Goal: Communication & Community: Participate in discussion

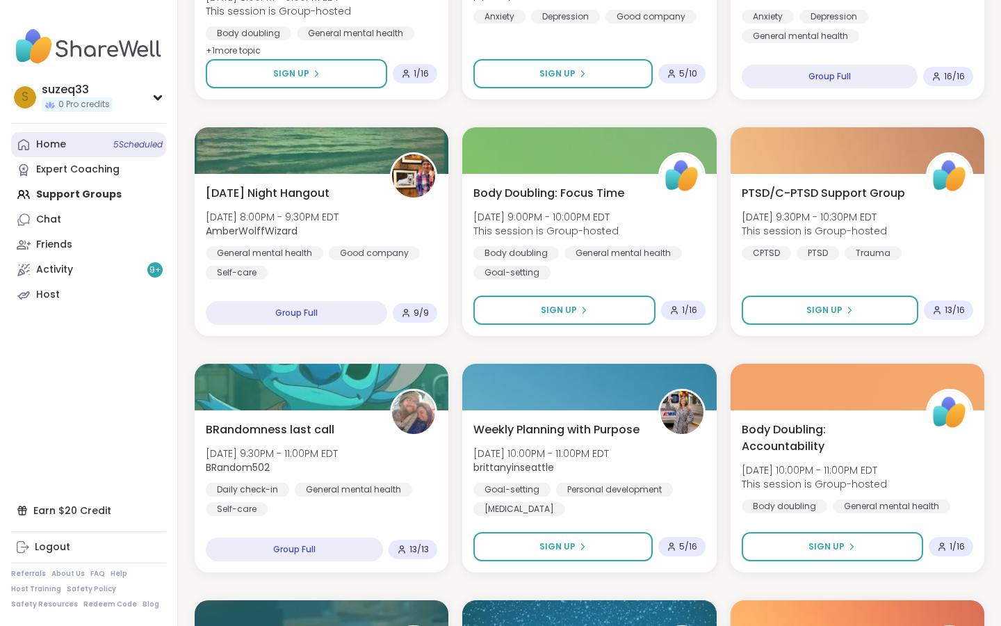
click at [50, 143] on div "Home 5 Scheduled" at bounding box center [51, 145] width 30 height 14
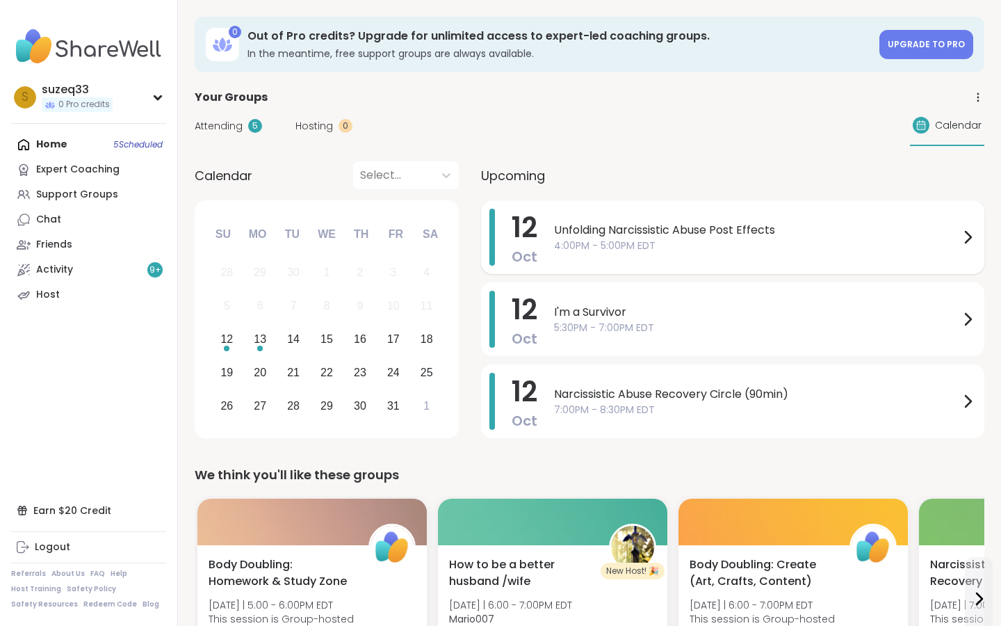
click at [716, 228] on span "Unfolding Narcissistic Abuse Post Effects" at bounding box center [756, 230] width 405 height 17
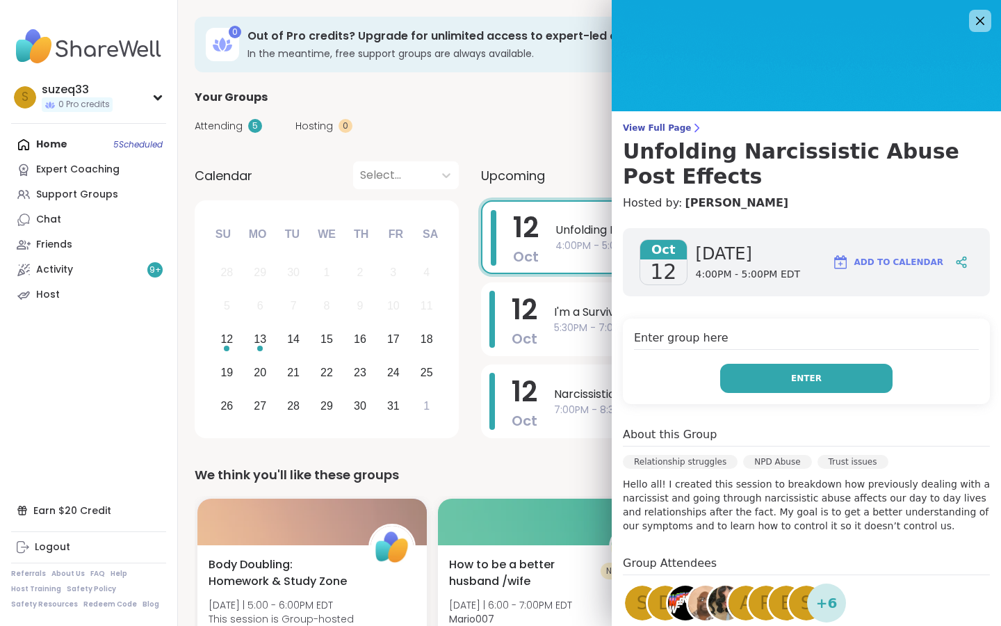
click at [750, 381] on button "Enter" at bounding box center [806, 378] width 172 height 29
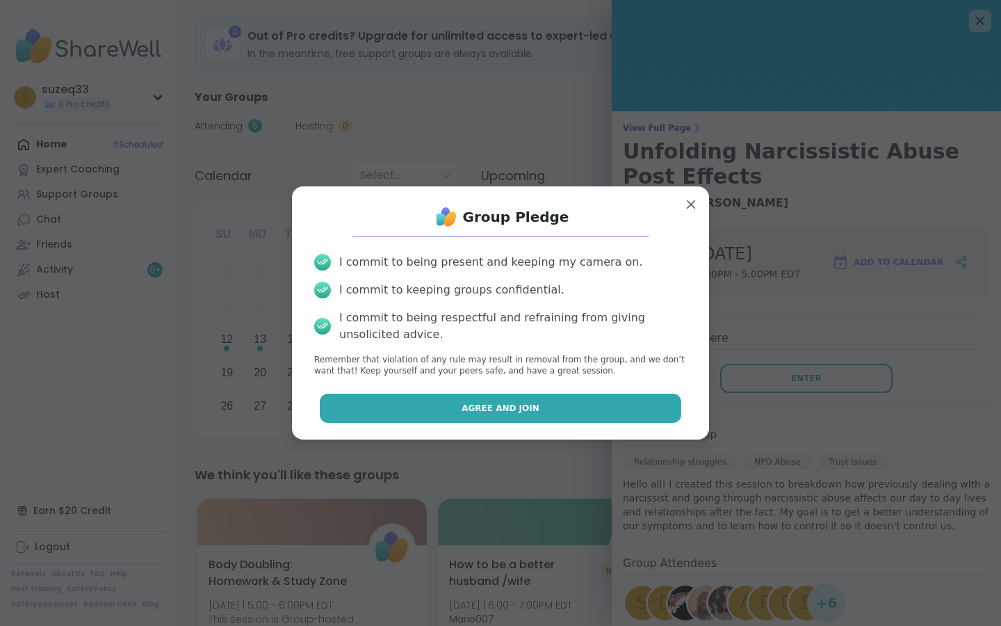
click at [567, 408] on button "Agree and Join" at bounding box center [501, 408] width 362 height 29
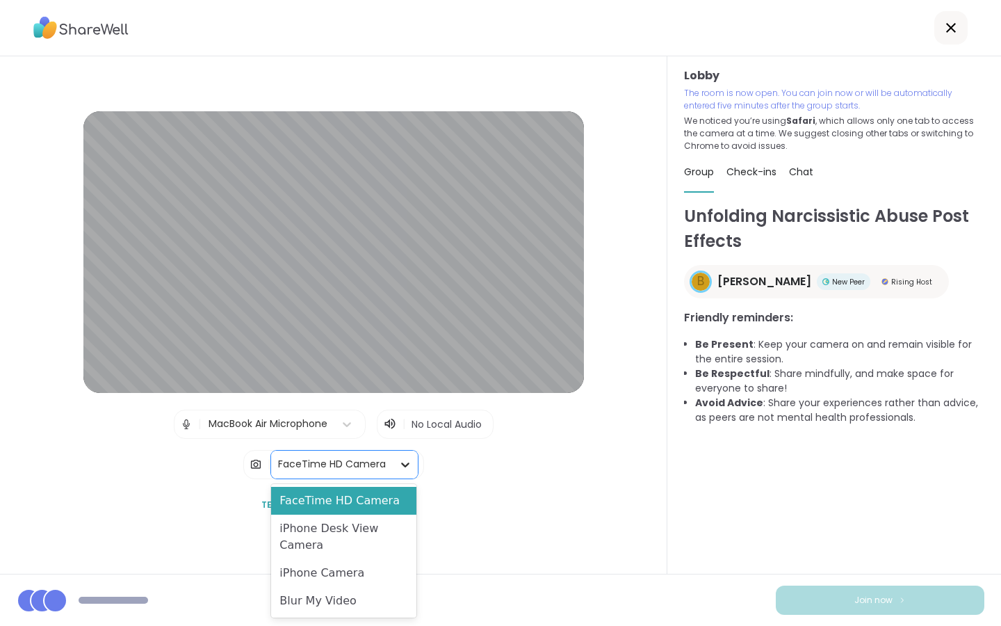
click at [403, 461] on icon at bounding box center [405, 465] width 14 height 14
click at [349, 594] on div "Blur My Video" at bounding box center [343, 601] width 145 height 28
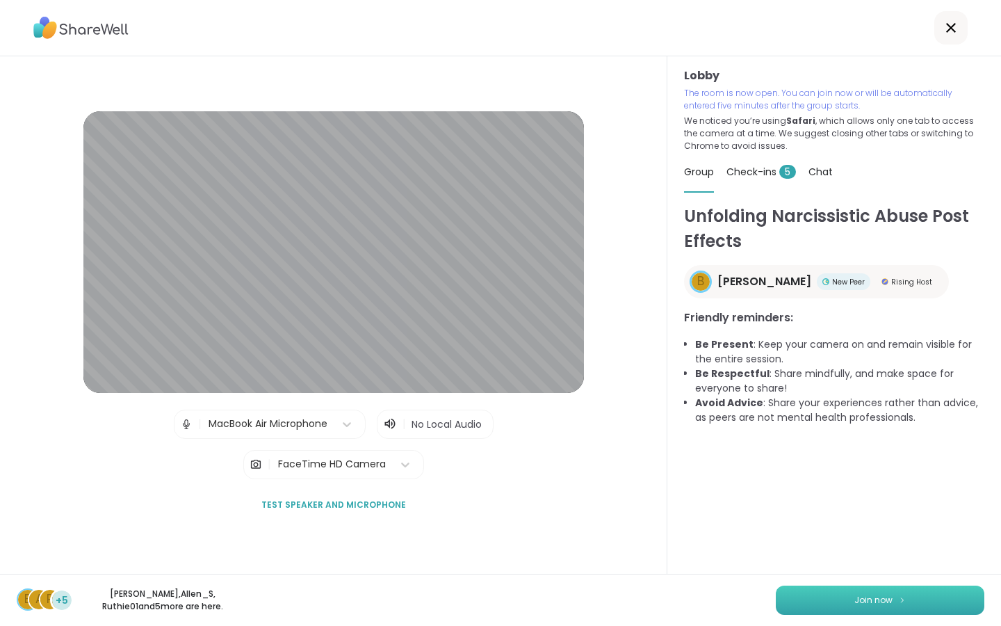
click at [824, 597] on button "Join now" at bounding box center [880, 600] width 209 height 29
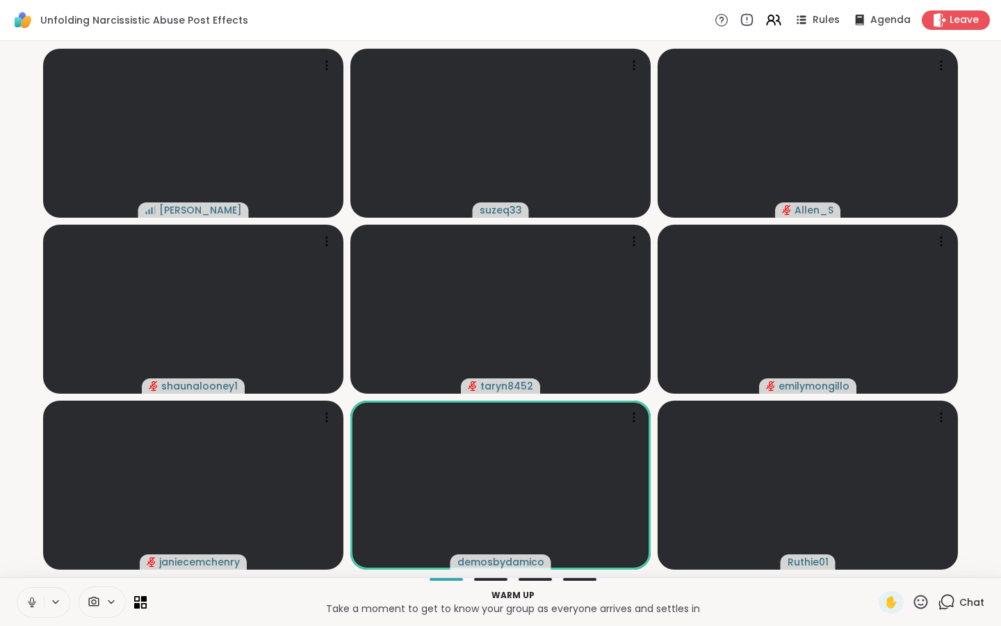
click at [29, 602] on icon at bounding box center [32, 602] width 7 height 4
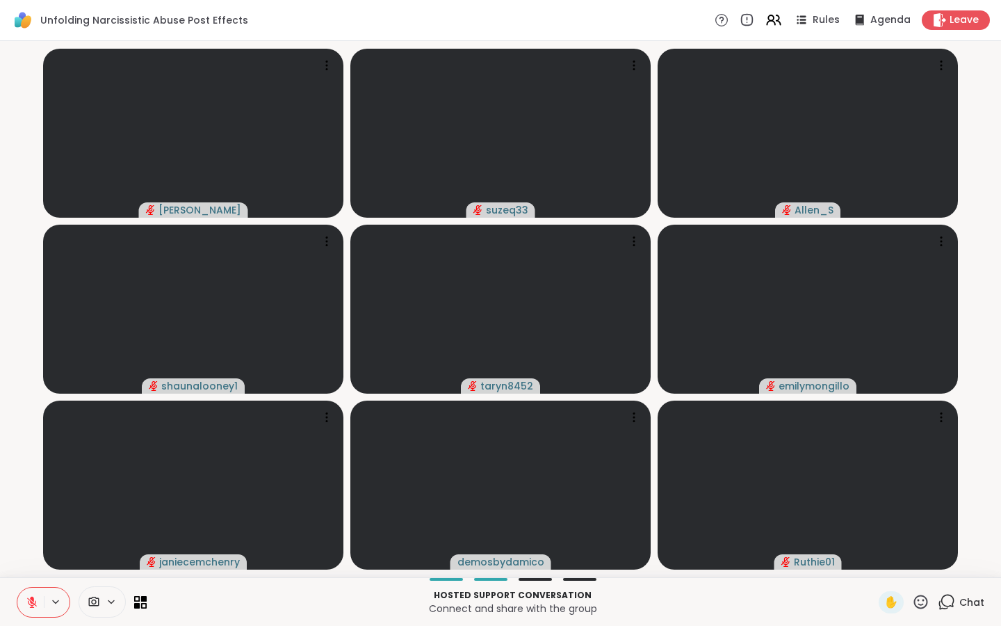
click at [36, 604] on icon at bounding box center [32, 602] width 13 height 13
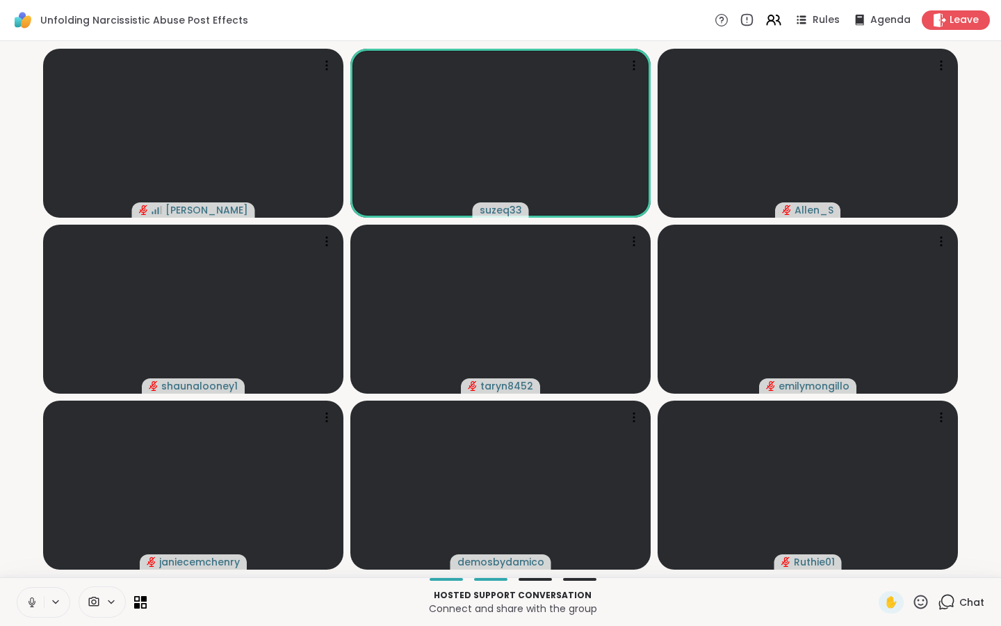
click at [31, 604] on icon at bounding box center [32, 602] width 7 height 4
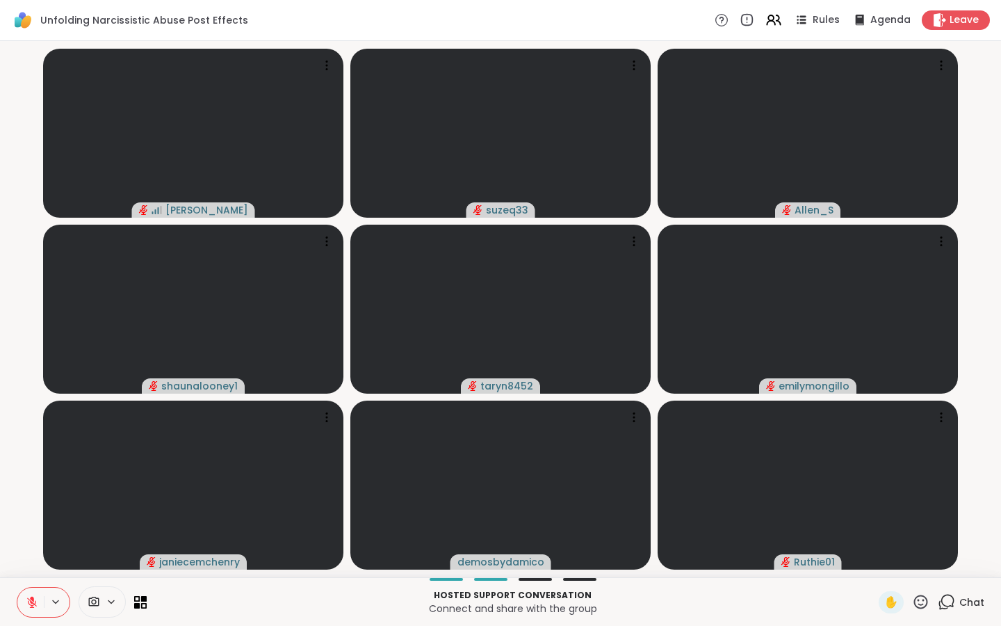
click at [951, 602] on icon at bounding box center [946, 601] width 17 height 17
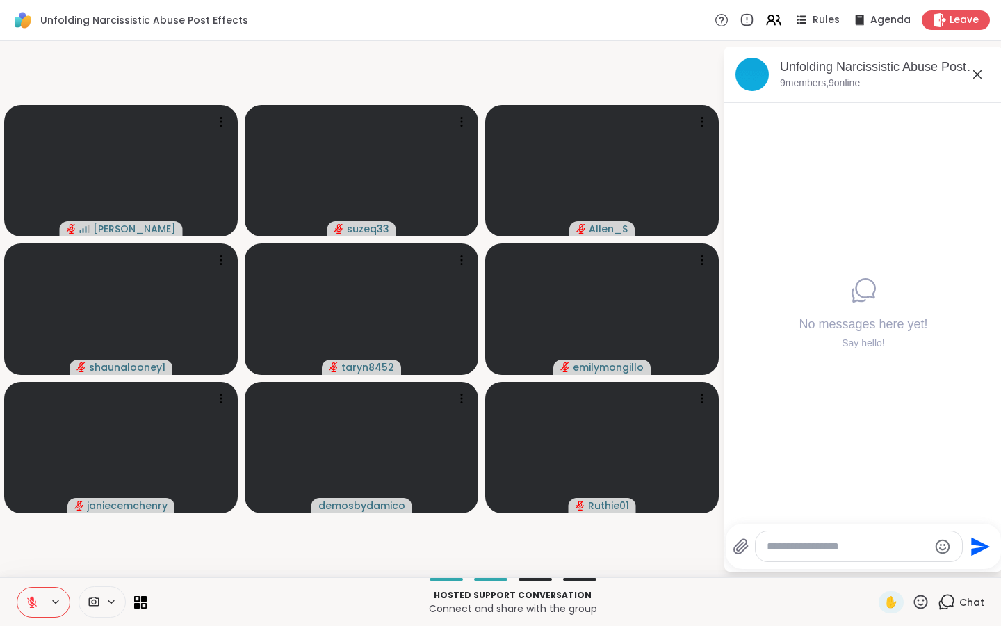
click at [768, 549] on textarea "Type your message" at bounding box center [848, 547] width 162 height 14
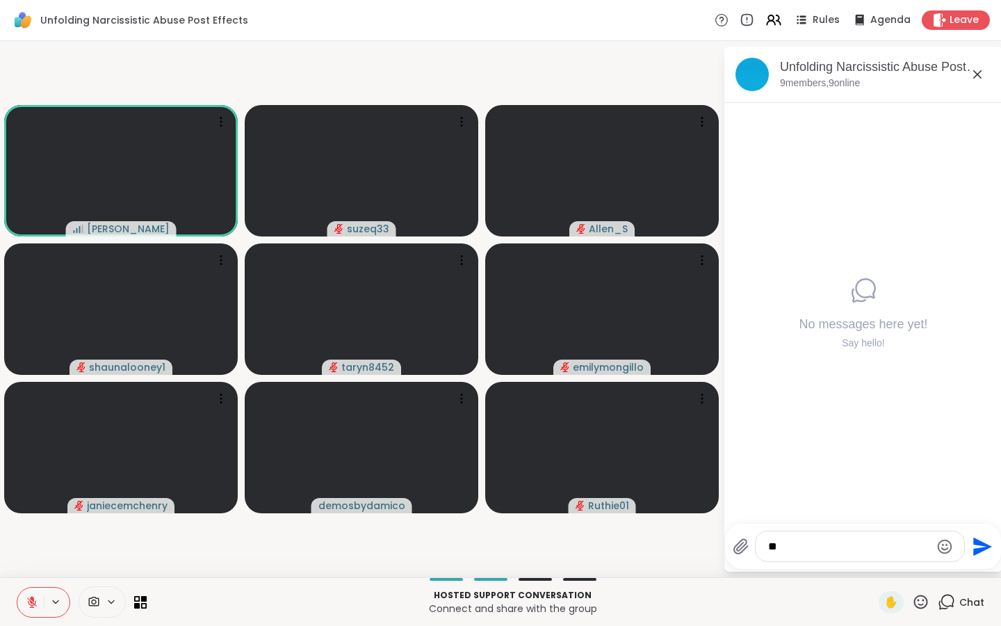
type textarea "*"
type textarea "**********"
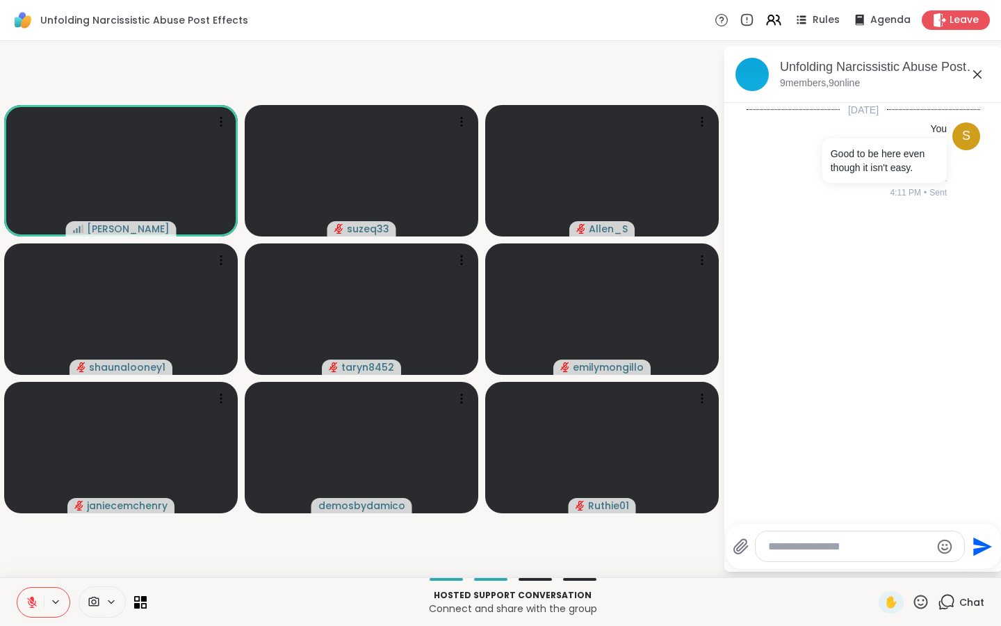
click at [978, 72] on icon at bounding box center [977, 74] width 17 height 17
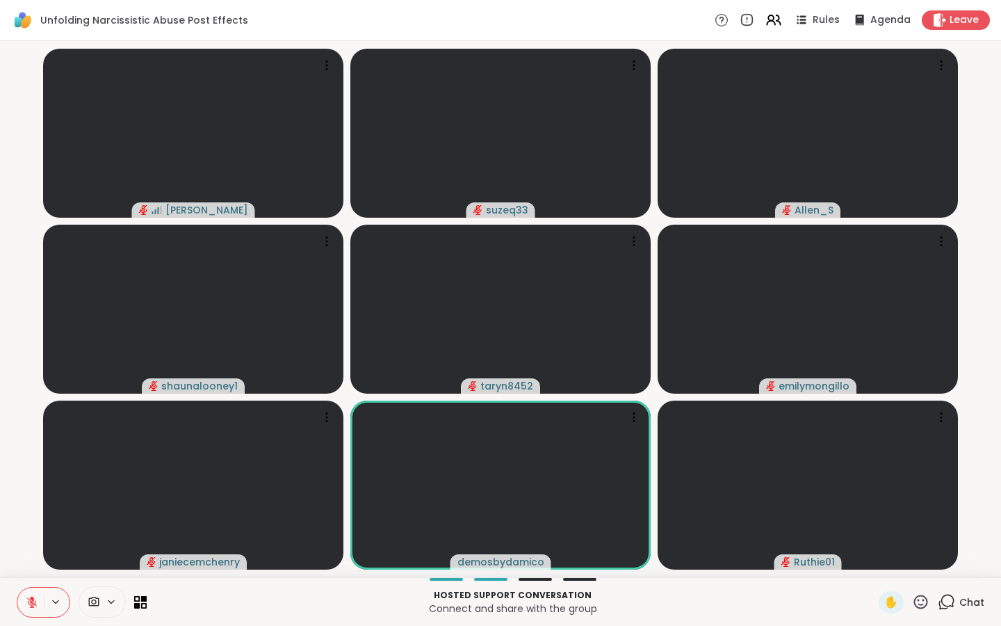
click at [33, 601] on icon at bounding box center [32, 599] width 4 height 6
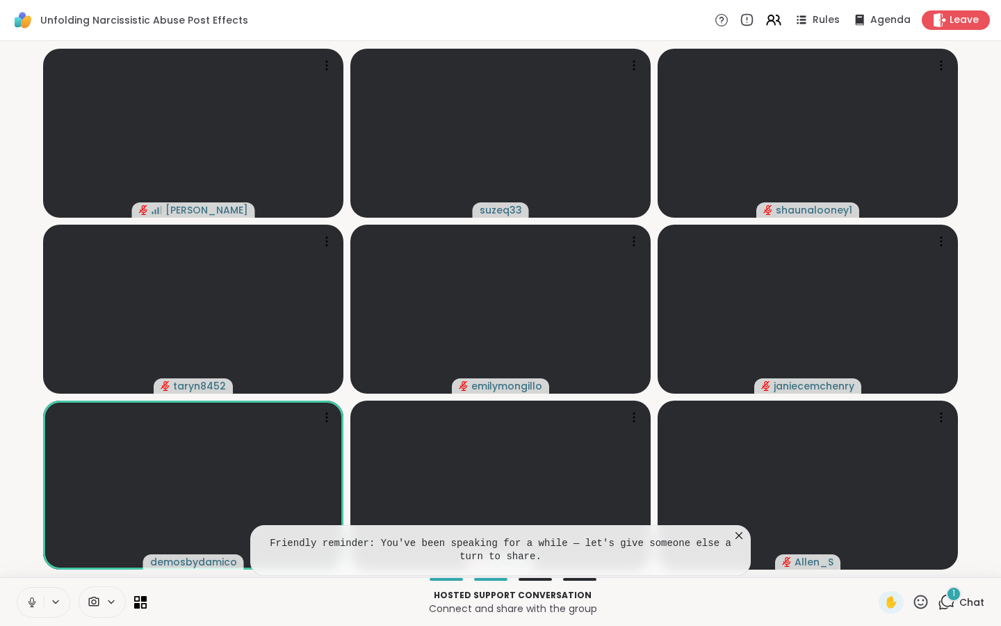
click at [33, 600] on icon at bounding box center [32, 602] width 13 height 13
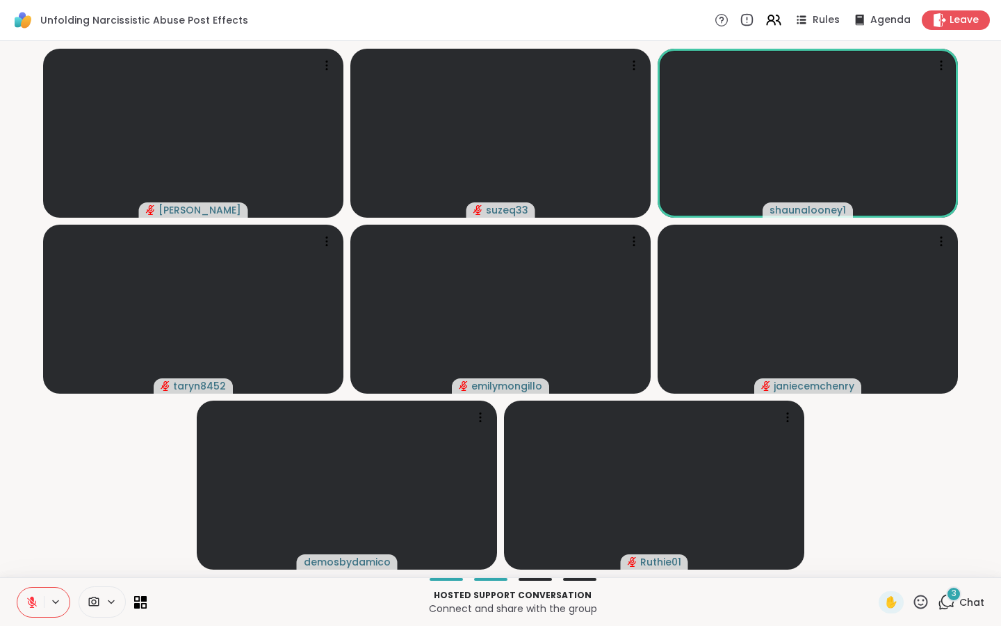
click at [925, 598] on icon at bounding box center [920, 601] width 17 height 17
click at [878, 560] on span "❤️" at bounding box center [880, 565] width 14 height 17
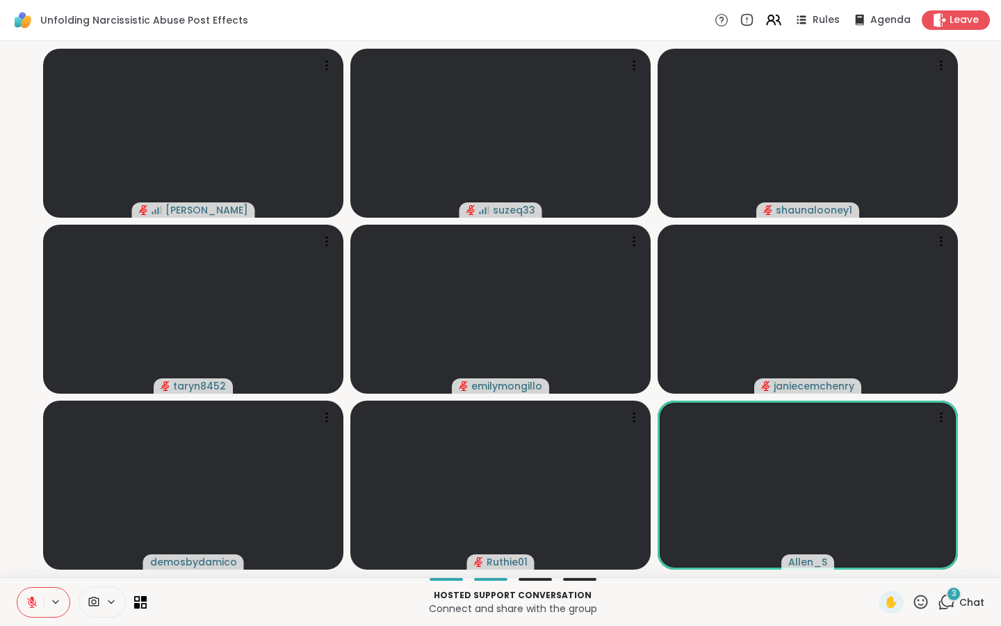
click at [954, 598] on span "3" at bounding box center [954, 594] width 5 height 12
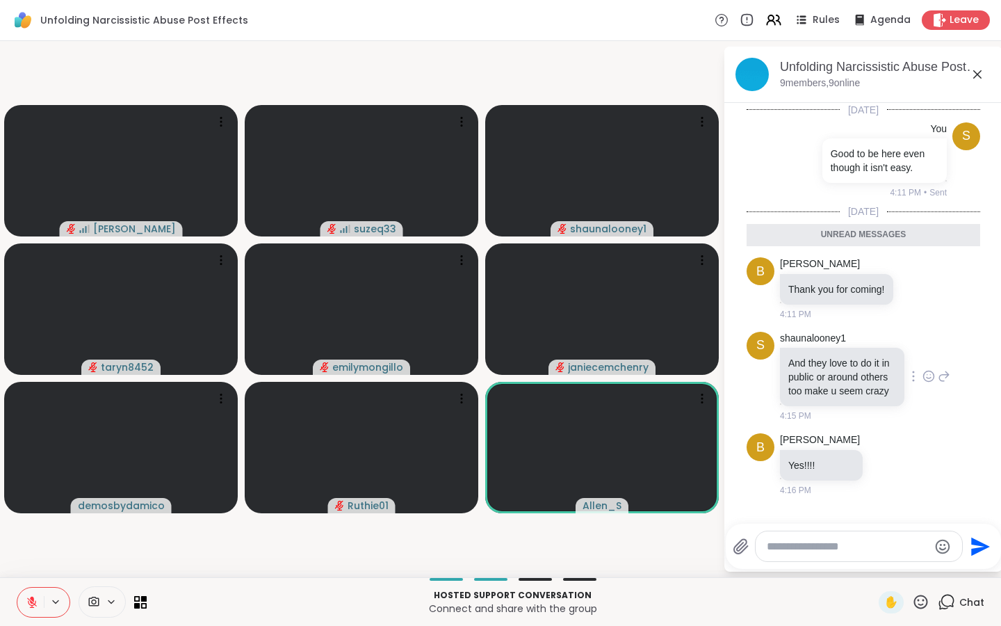
click at [928, 371] on icon at bounding box center [929, 376] width 13 height 14
click at [792, 353] on div "Select Reaction: Thumbs up" at bounding box center [788, 354] width 13 height 13
click at [881, 481] on icon at bounding box center [887, 484] width 13 height 14
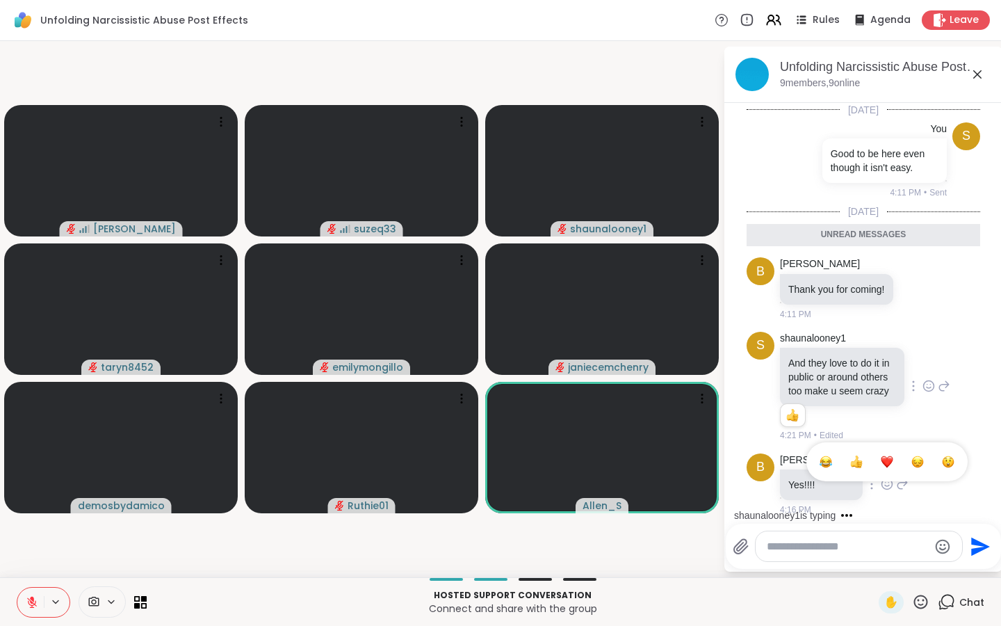
click at [912, 461] on div "Select Reaction: Sad" at bounding box center [918, 462] width 13 height 13
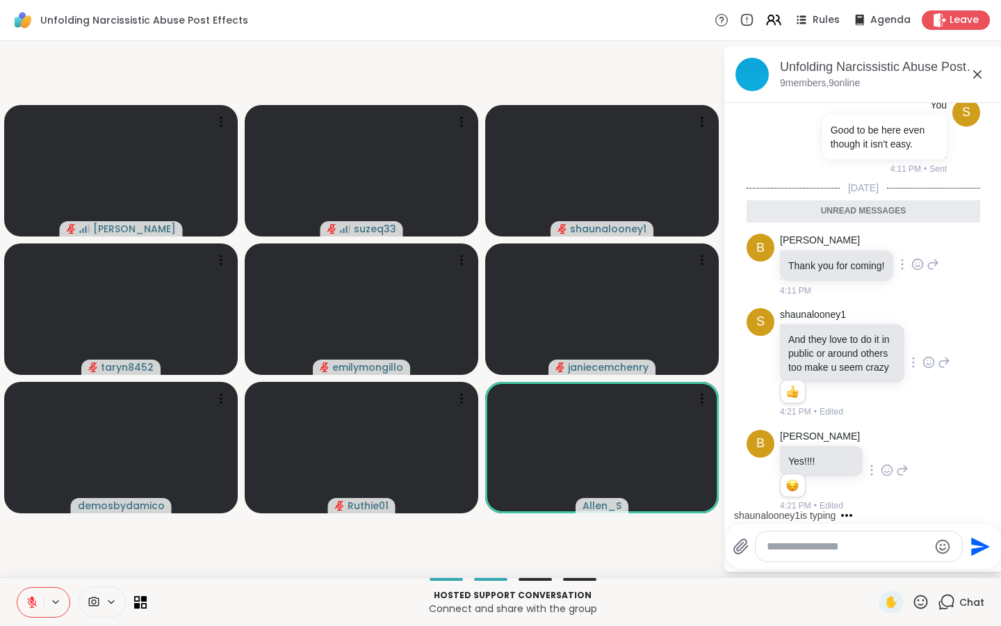
click at [922, 260] on icon at bounding box center [918, 264] width 13 height 14
click at [922, 240] on div "Select Reaction: Heart" at bounding box center [918, 242] width 13 height 13
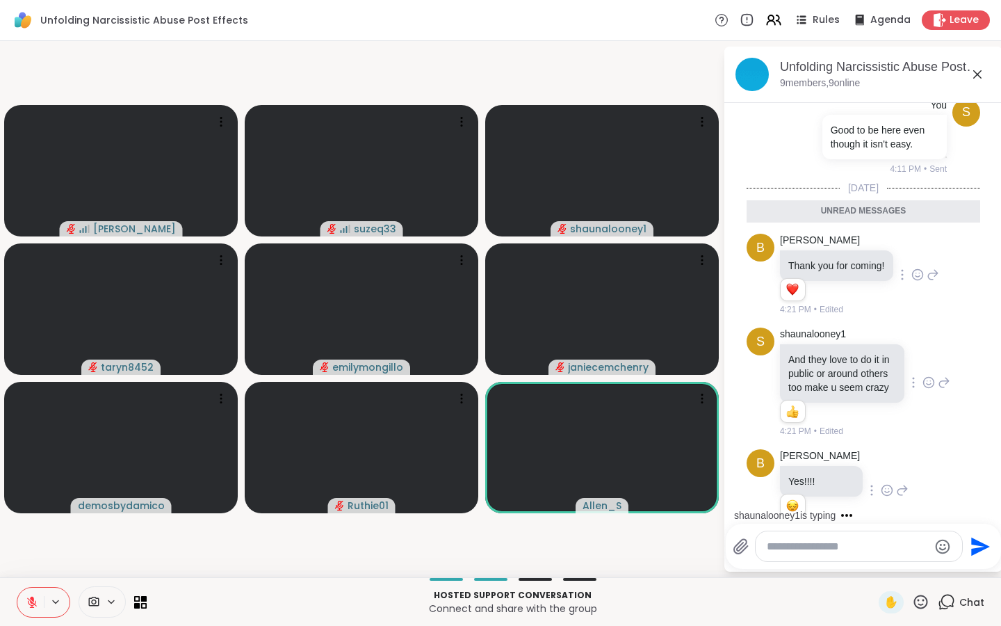
scroll to position [98, 0]
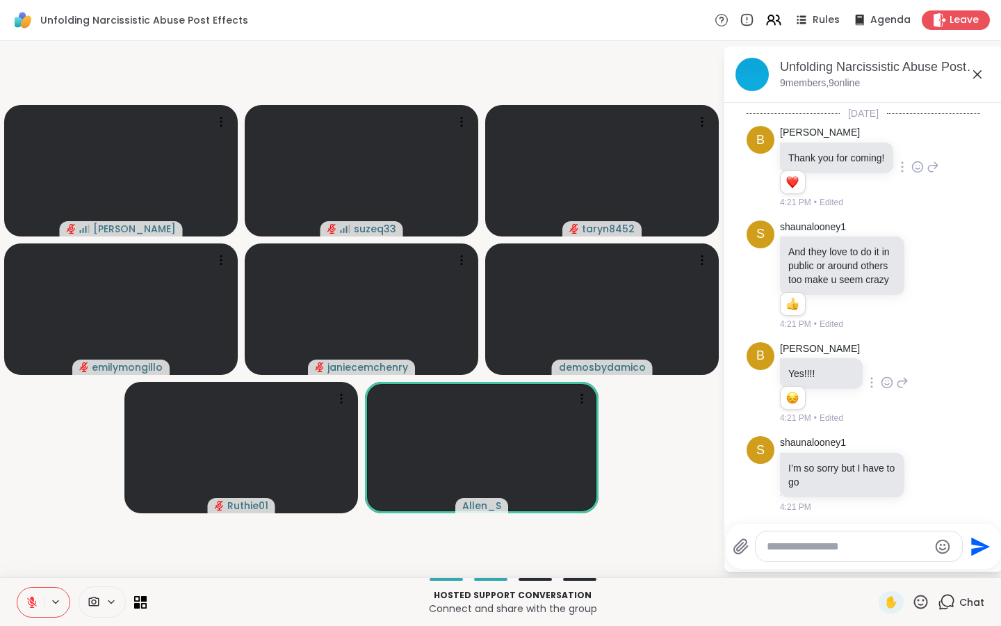
click at [977, 72] on icon at bounding box center [977, 74] width 17 height 17
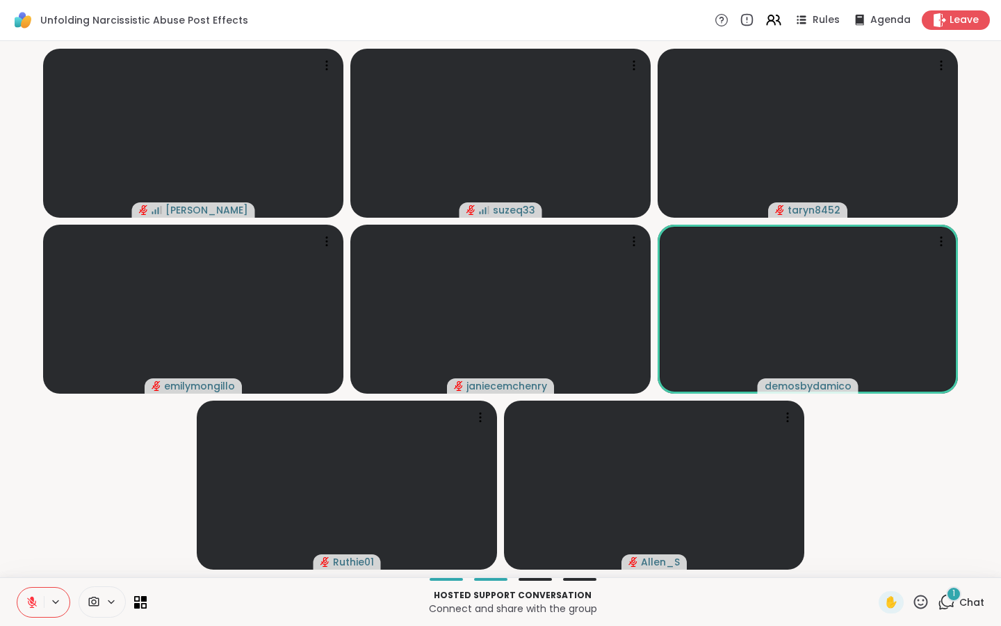
click at [919, 599] on icon at bounding box center [921, 602] width 14 height 14
click at [875, 568] on span "❤️" at bounding box center [880, 565] width 14 height 17
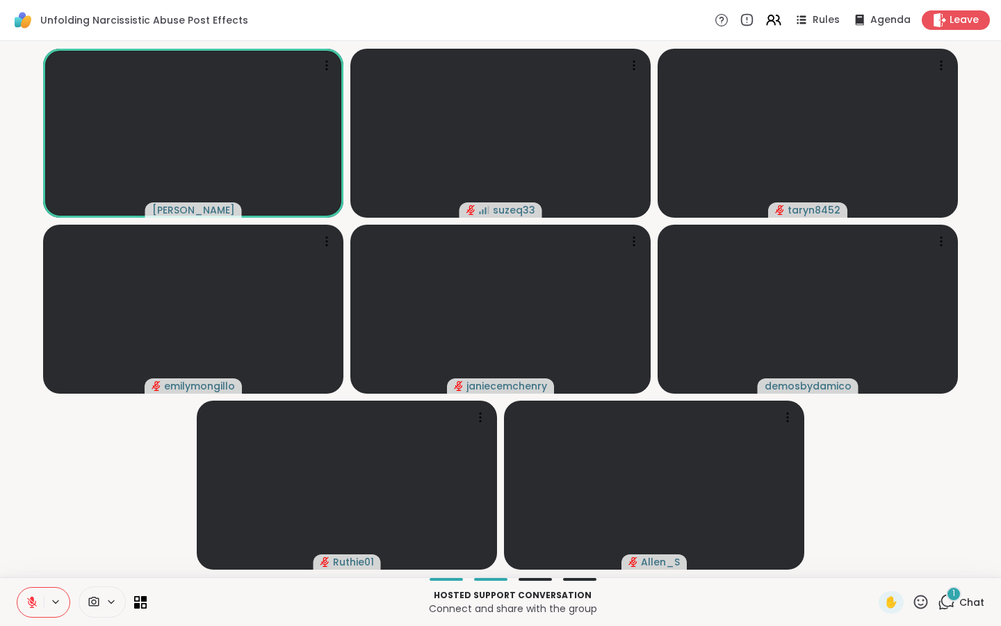
click at [951, 601] on icon at bounding box center [946, 601] width 17 height 17
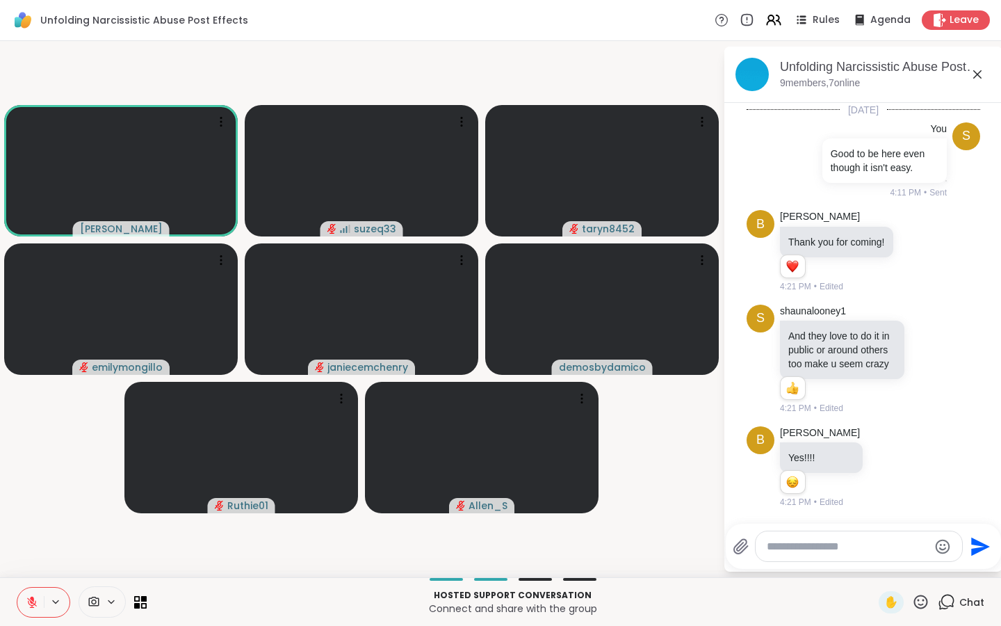
scroll to position [218, 0]
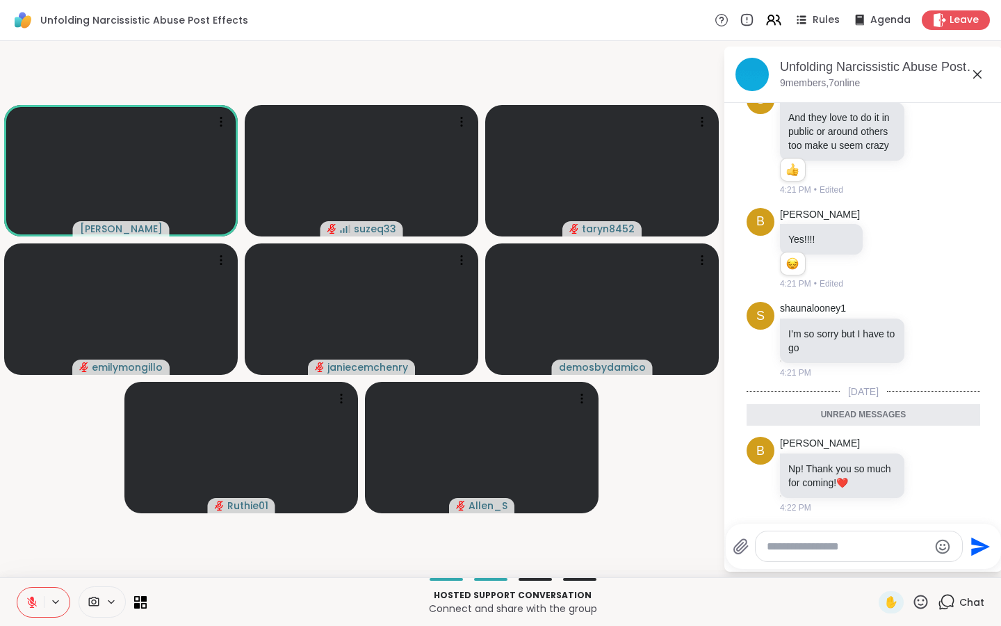
click at [981, 69] on icon at bounding box center [977, 74] width 17 height 17
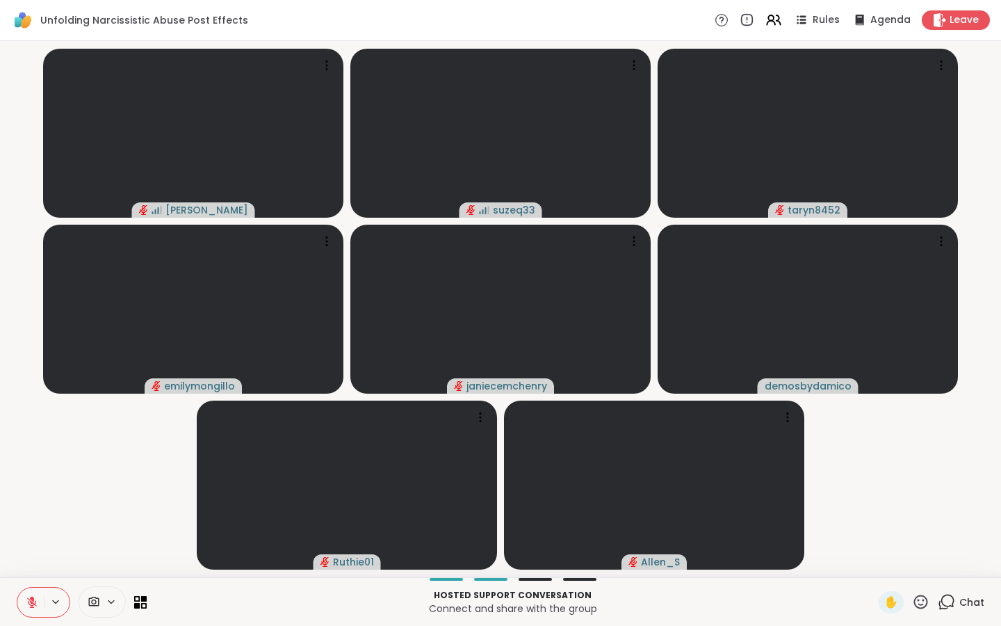
click at [33, 598] on icon at bounding box center [32, 599] width 4 height 6
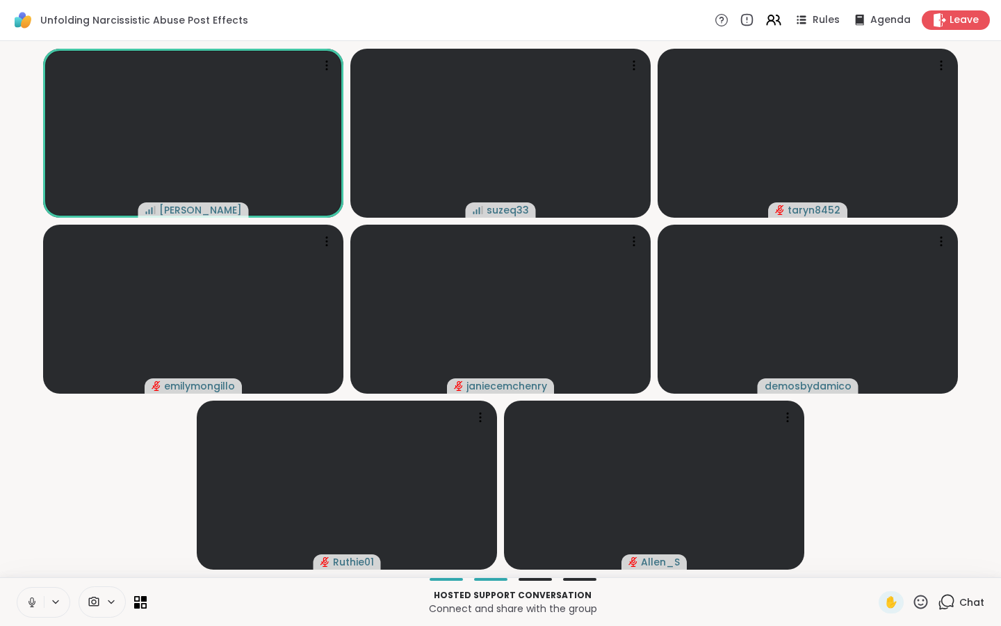
click at [35, 601] on icon at bounding box center [32, 602] width 7 height 4
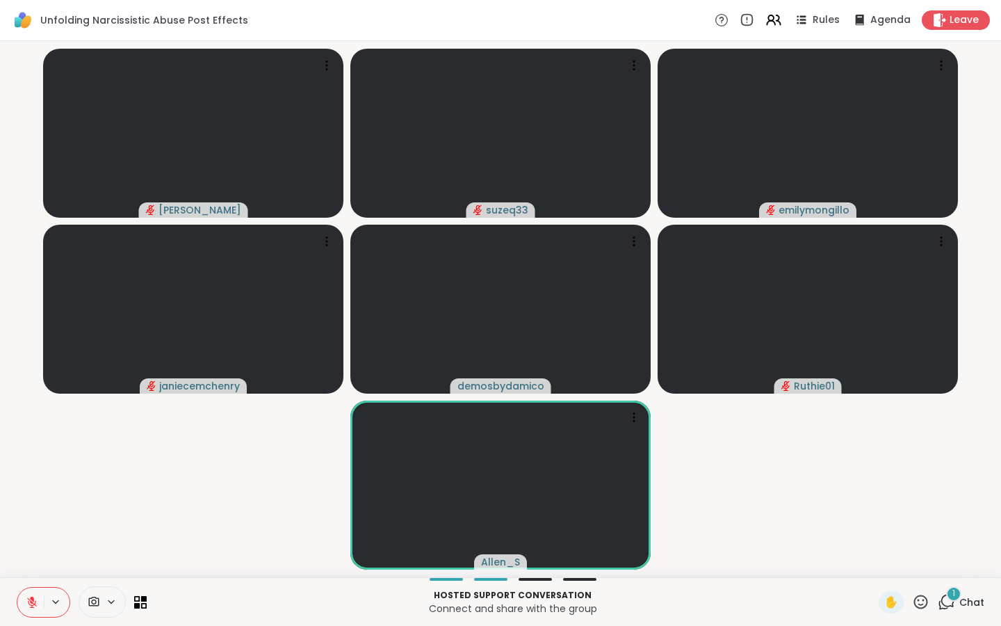
click at [953, 599] on div "1" at bounding box center [953, 593] width 15 height 15
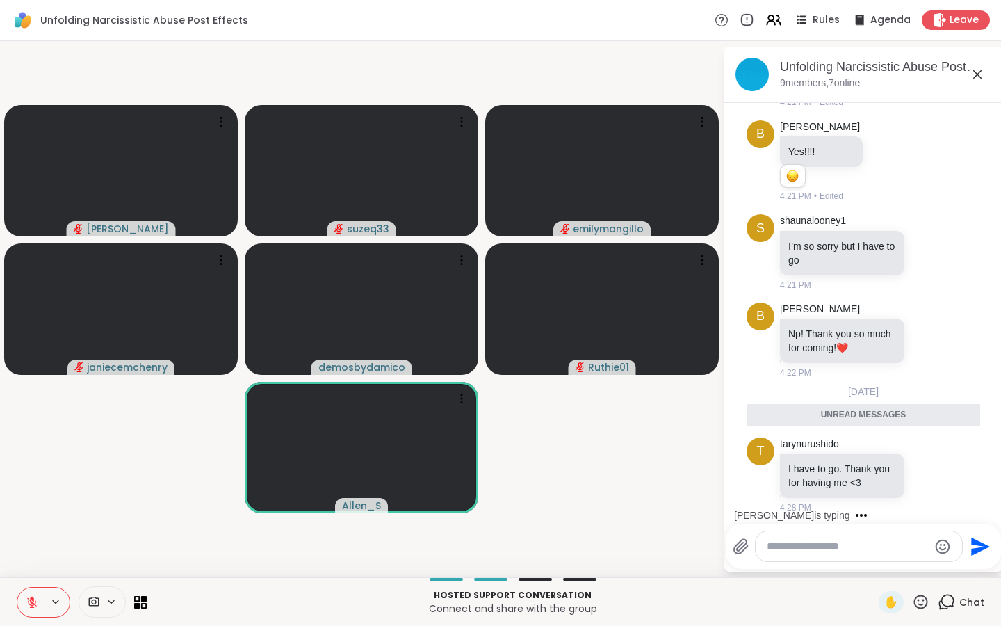
scroll to position [361, 0]
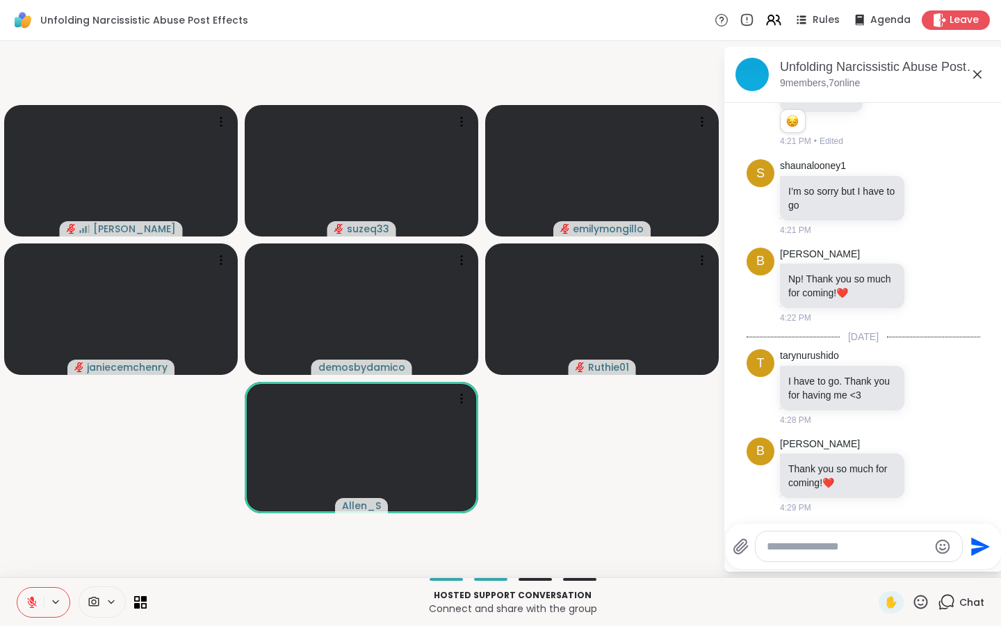
click at [981, 72] on icon at bounding box center [977, 74] width 17 height 17
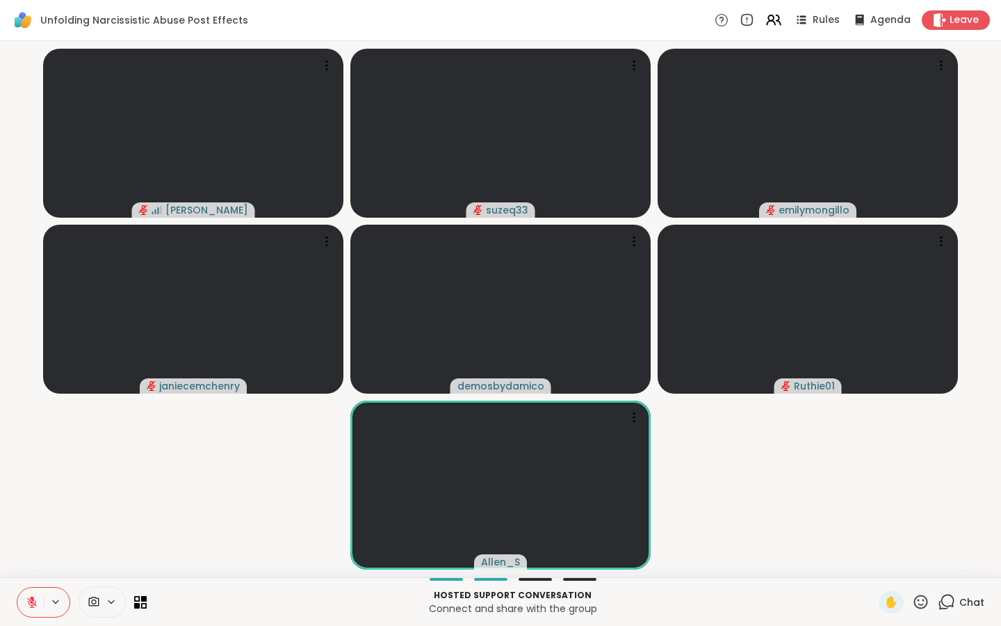
scroll to position [0, 0]
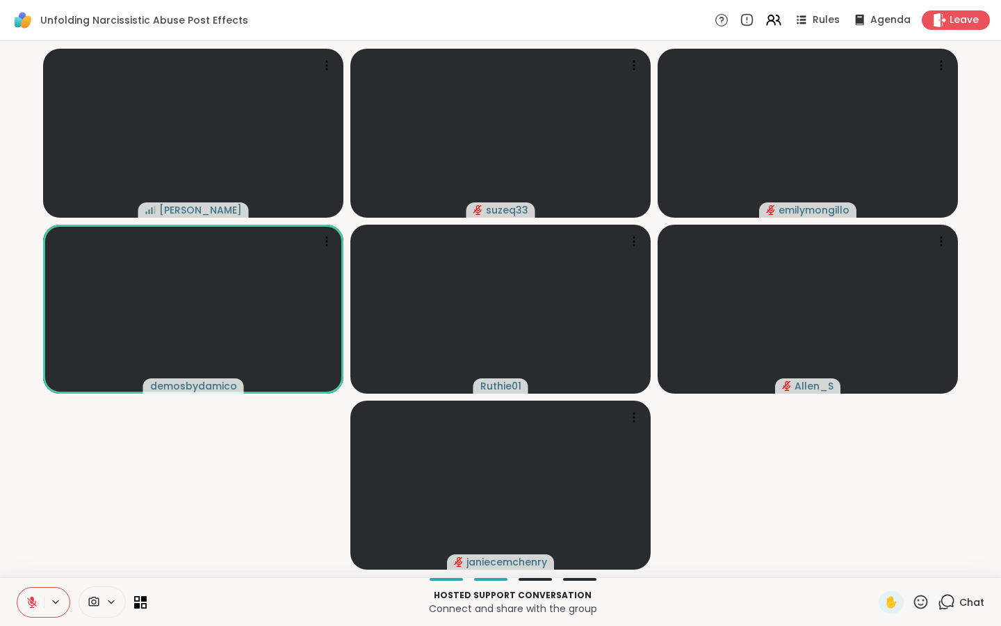
click at [31, 601] on icon at bounding box center [32, 602] width 10 height 10
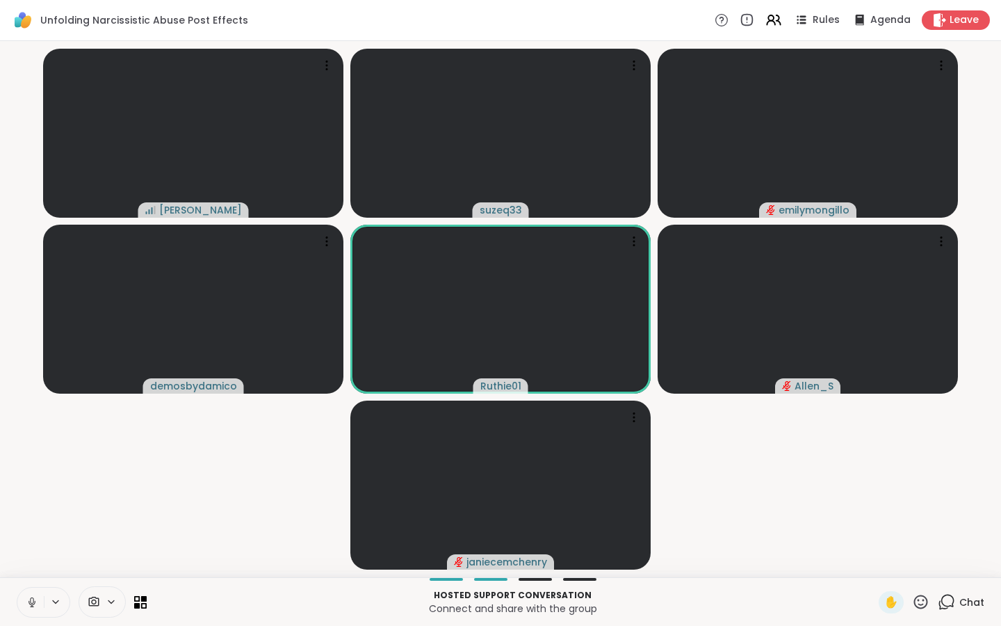
click at [33, 602] on icon at bounding box center [31, 600] width 3 height 6
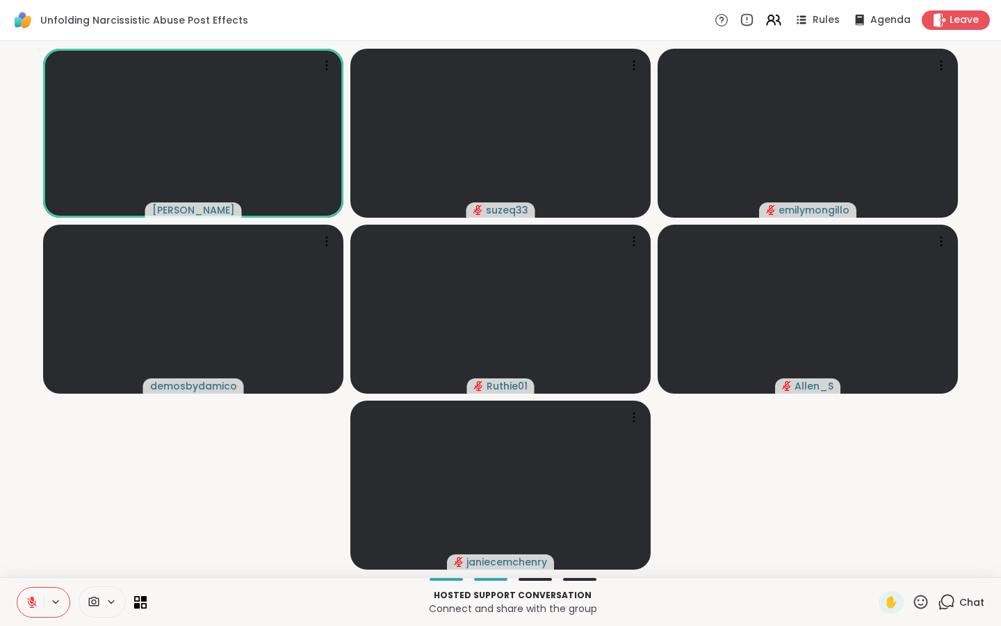
click at [35, 602] on icon at bounding box center [32, 602] width 10 height 10
click at [35, 602] on icon at bounding box center [32, 602] width 13 height 13
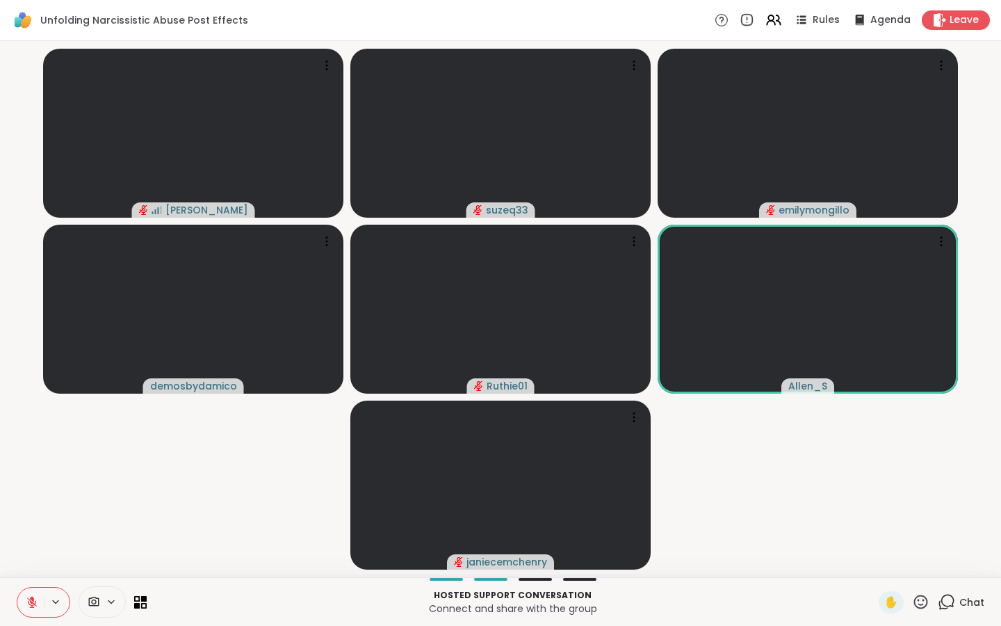
click at [953, 603] on icon at bounding box center [946, 601] width 17 height 17
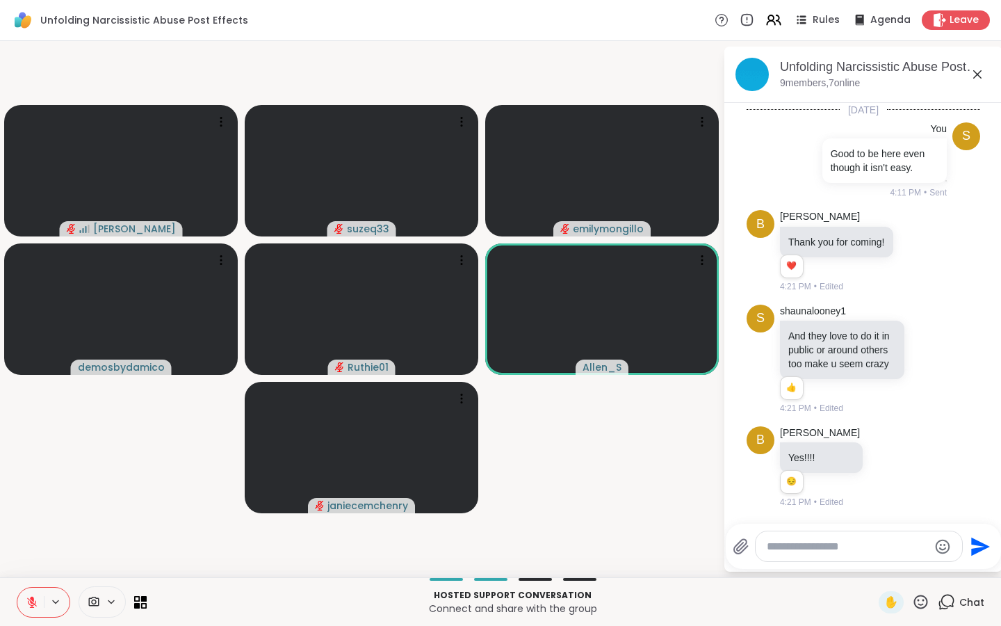
scroll to position [347, 0]
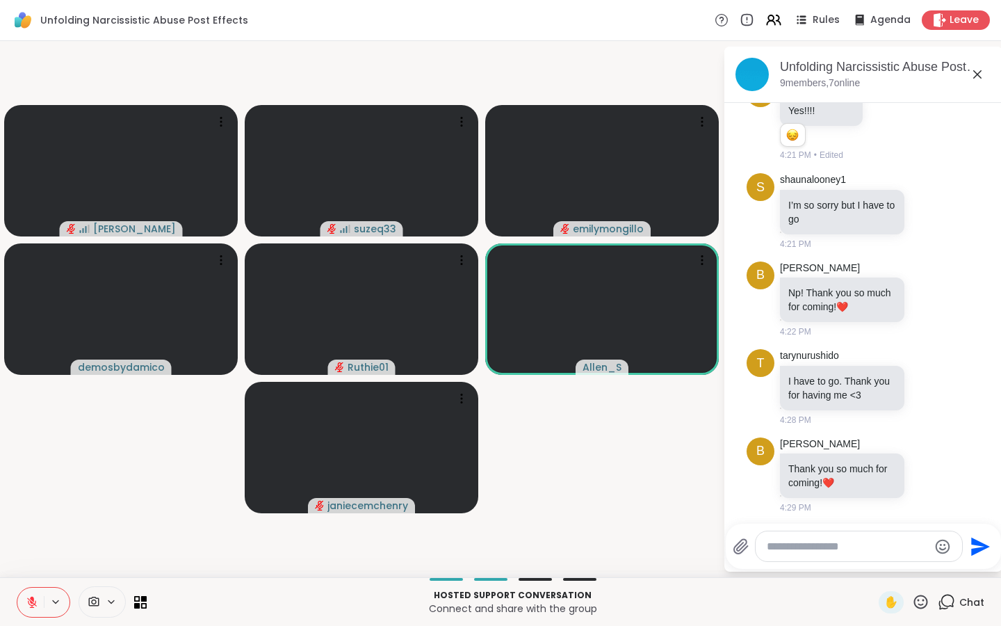
click at [981, 72] on icon at bounding box center [978, 74] width 8 height 8
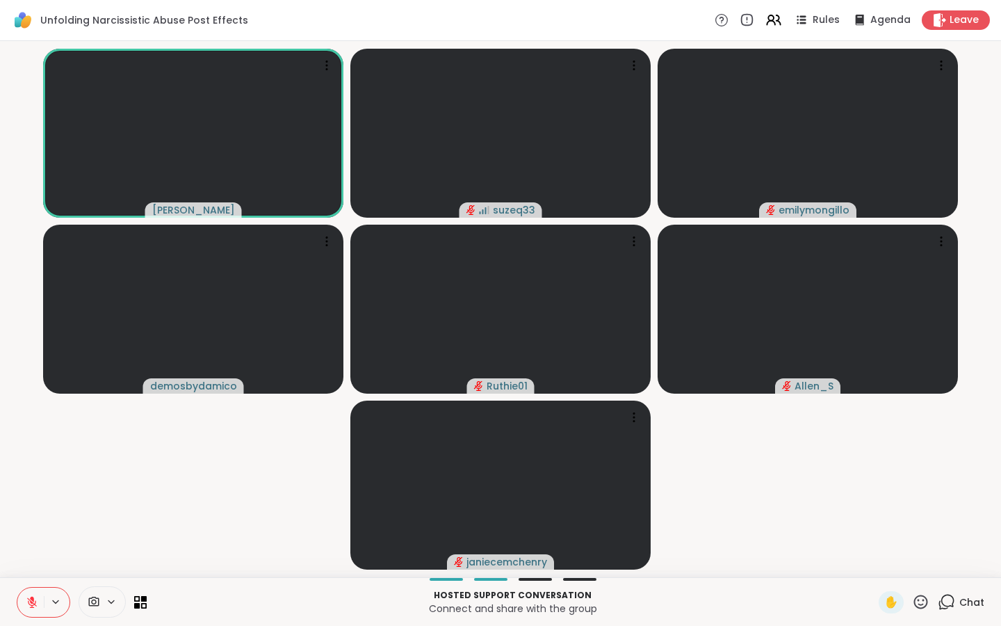
click at [34, 602] on icon at bounding box center [32, 602] width 13 height 13
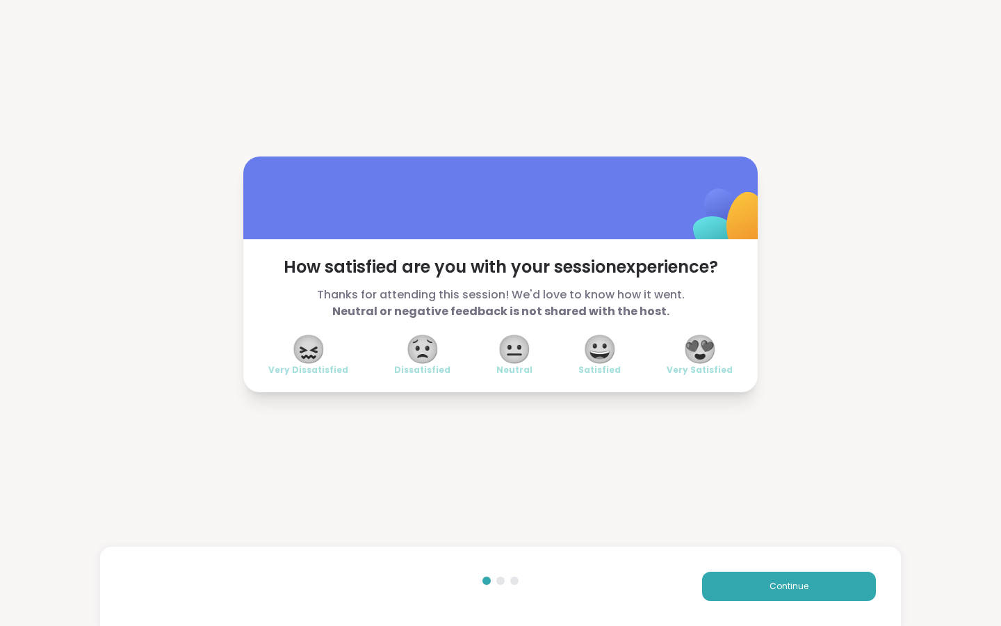
click at [704, 350] on span "😍" at bounding box center [700, 349] width 35 height 25
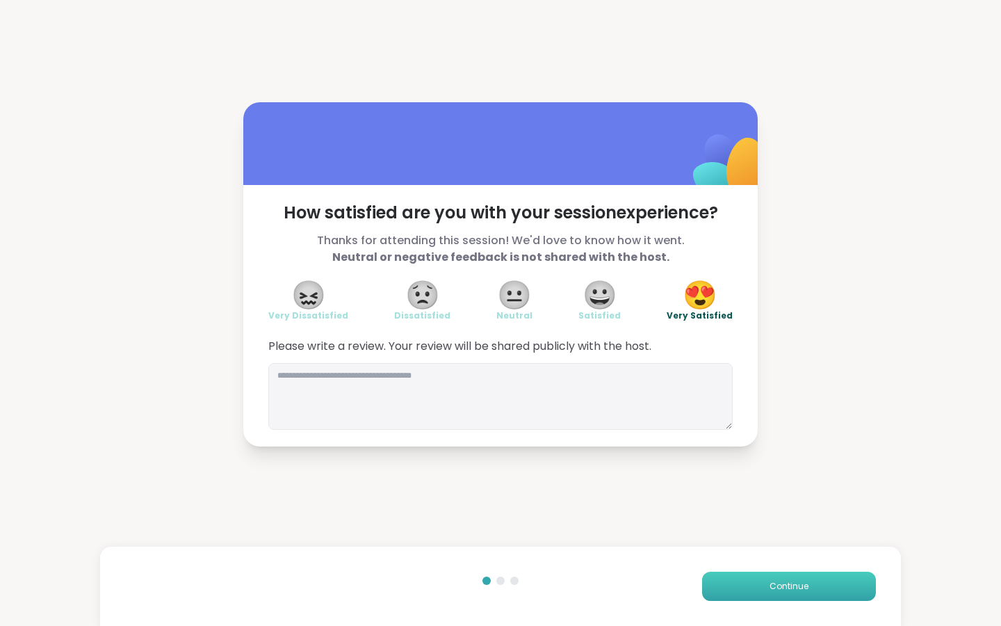
click at [812, 583] on button "Continue" at bounding box center [789, 586] width 174 height 29
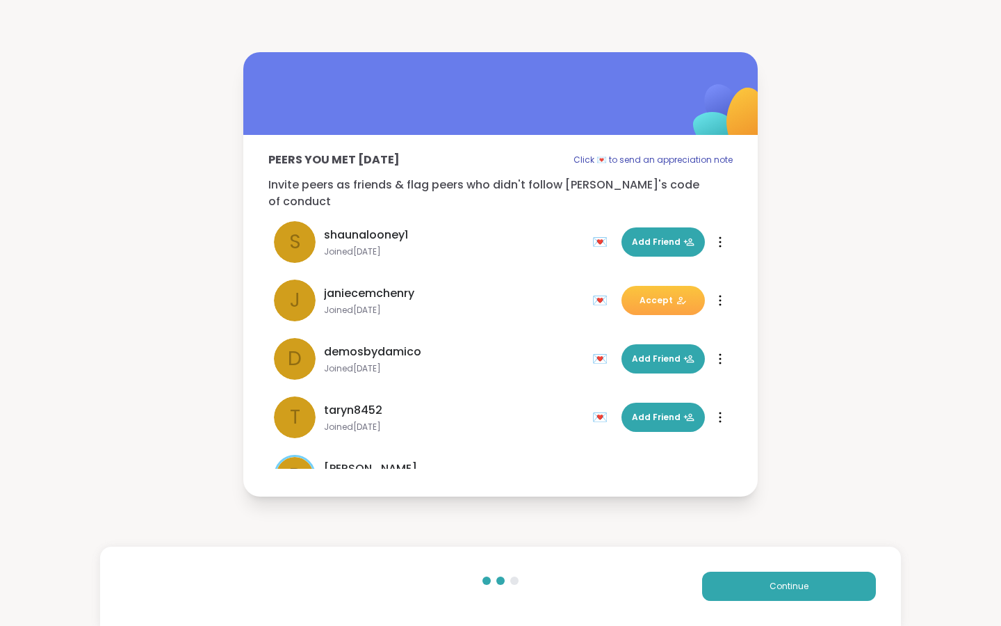
scroll to position [179, 0]
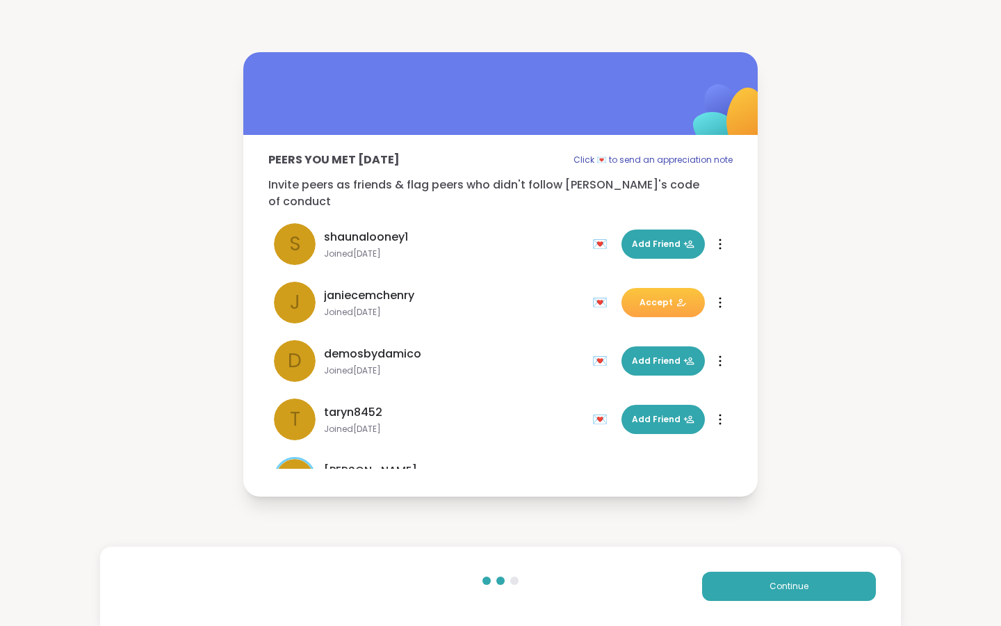
click at [669, 296] on span "Accept" at bounding box center [663, 302] width 47 height 13
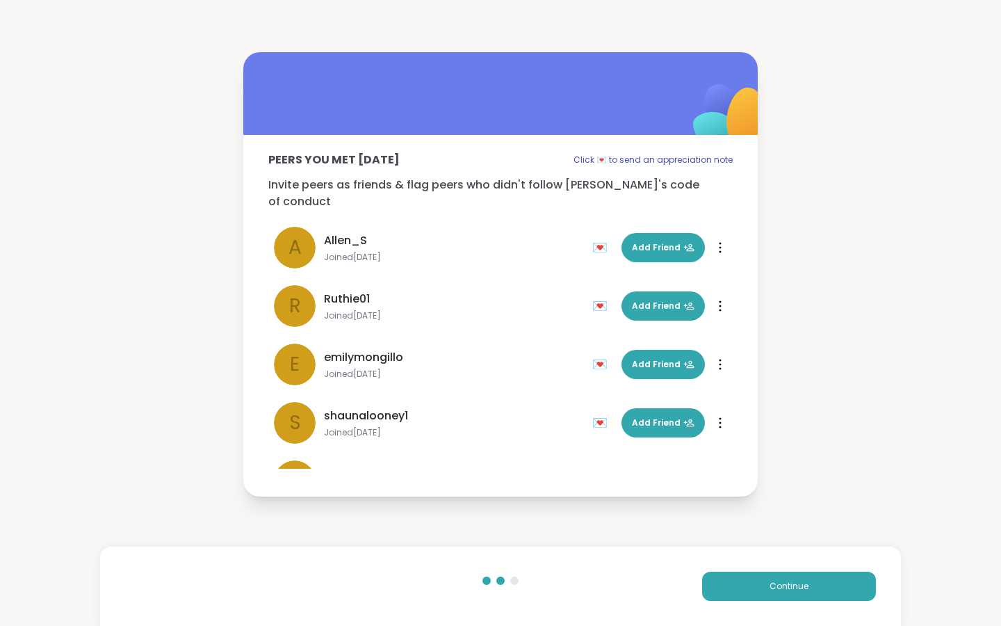
scroll to position [0, 0]
click at [766, 582] on button "Continue" at bounding box center [789, 586] width 174 height 29
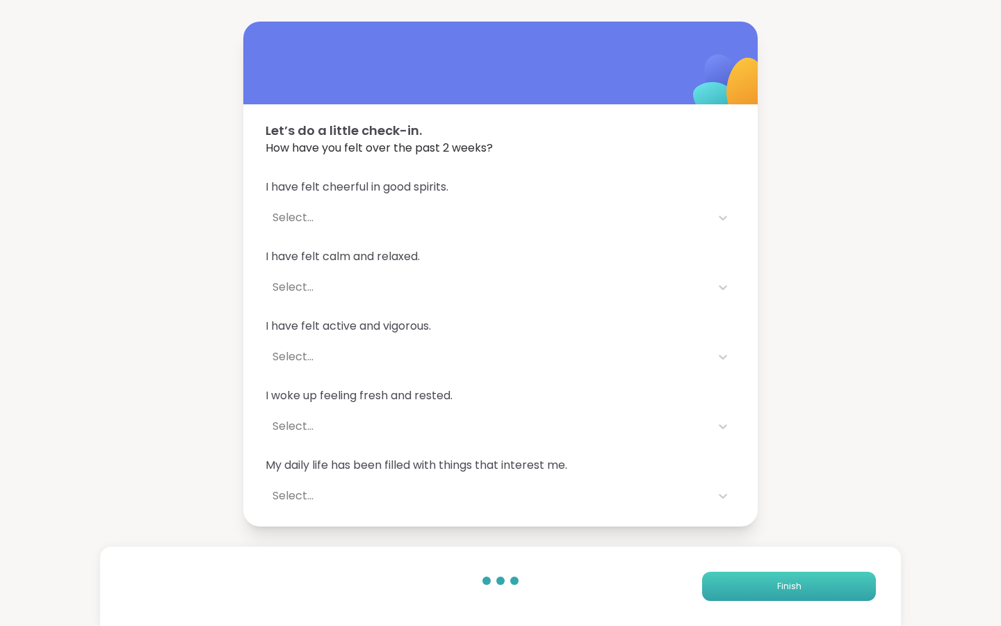
click at [766, 582] on button "Finish" at bounding box center [789, 586] width 174 height 29
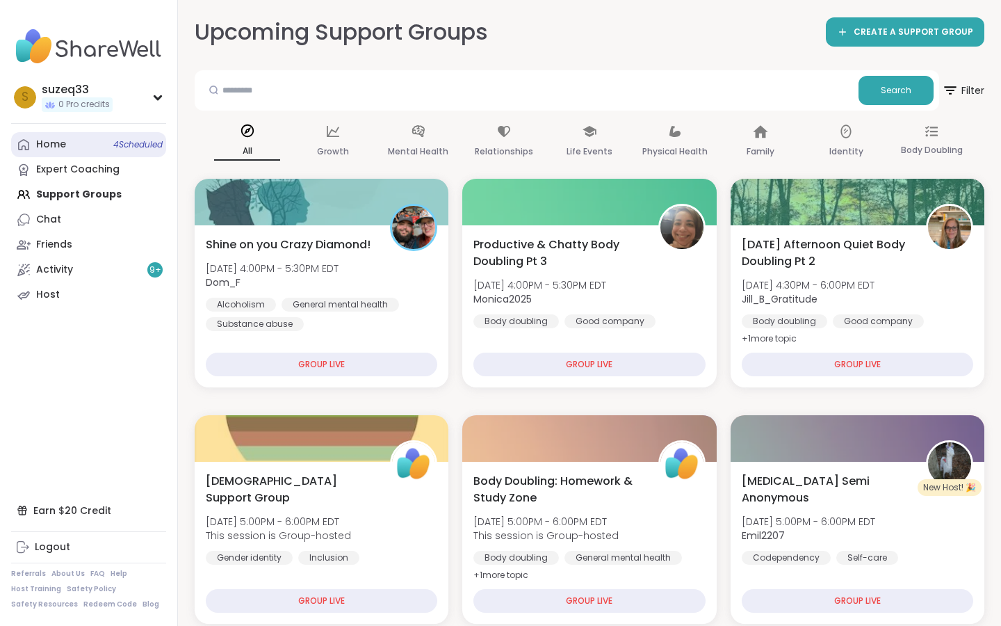
click at [46, 141] on div "Home 4 Scheduled" at bounding box center [51, 145] width 30 height 14
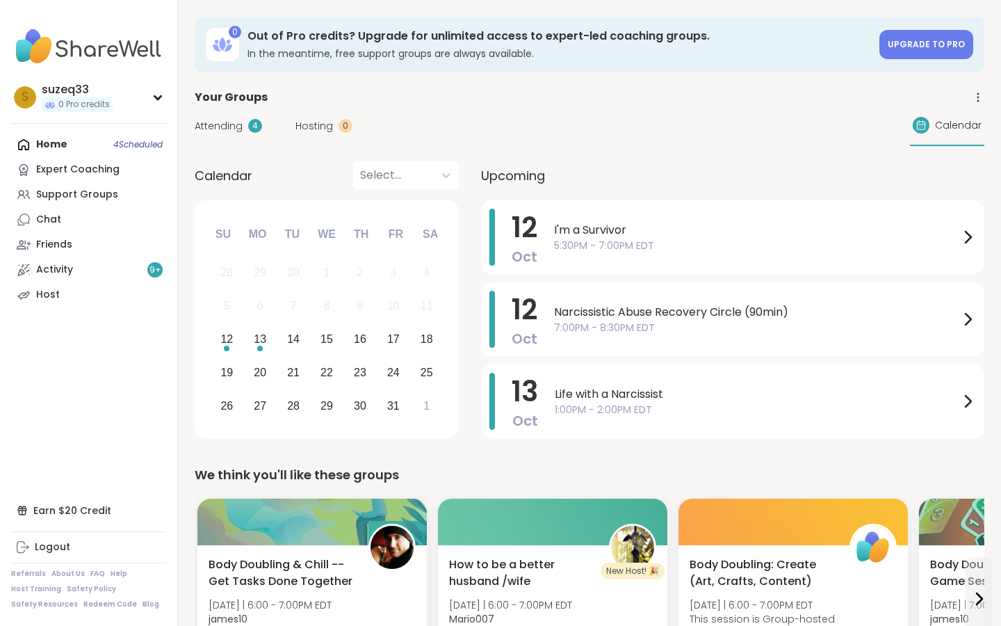
click at [625, 239] on span "5:30PM - 7:00PM EDT" at bounding box center [756, 246] width 405 height 15
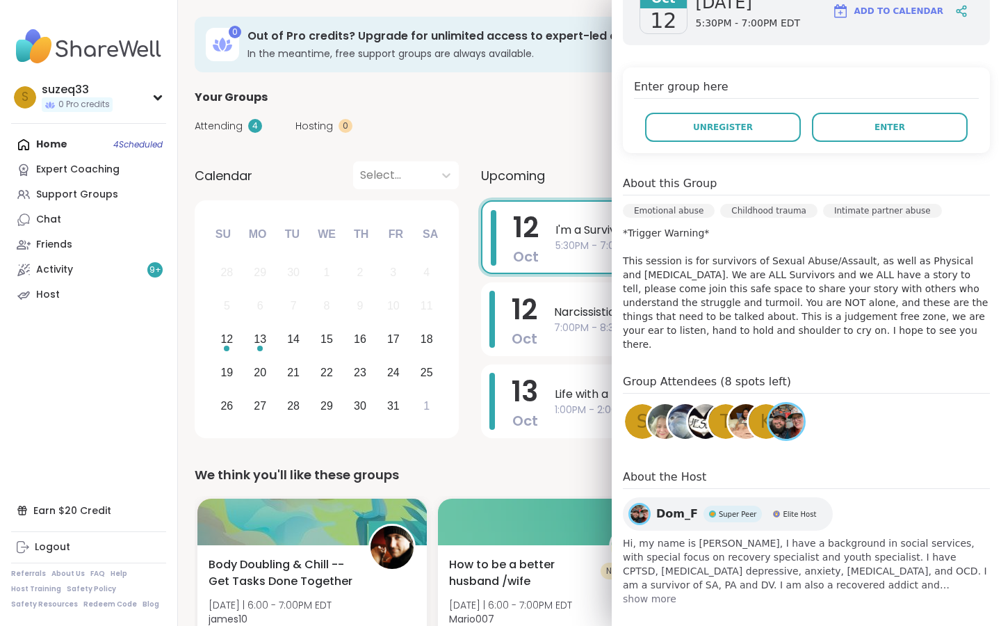
scroll to position [225, 0]
click at [646, 592] on span "show more" at bounding box center [806, 599] width 367 height 14
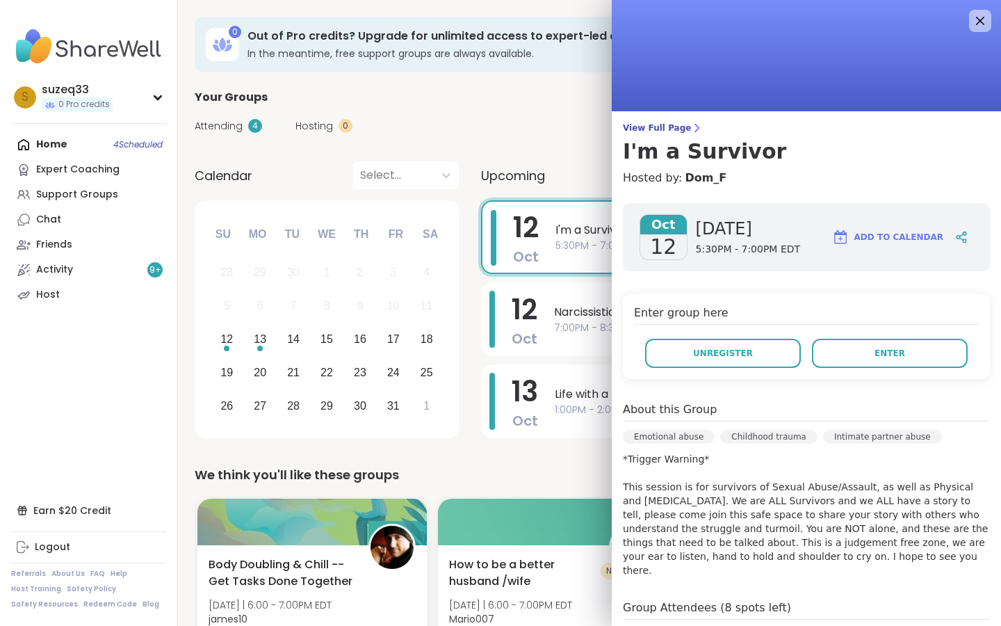
scroll to position [0, 0]
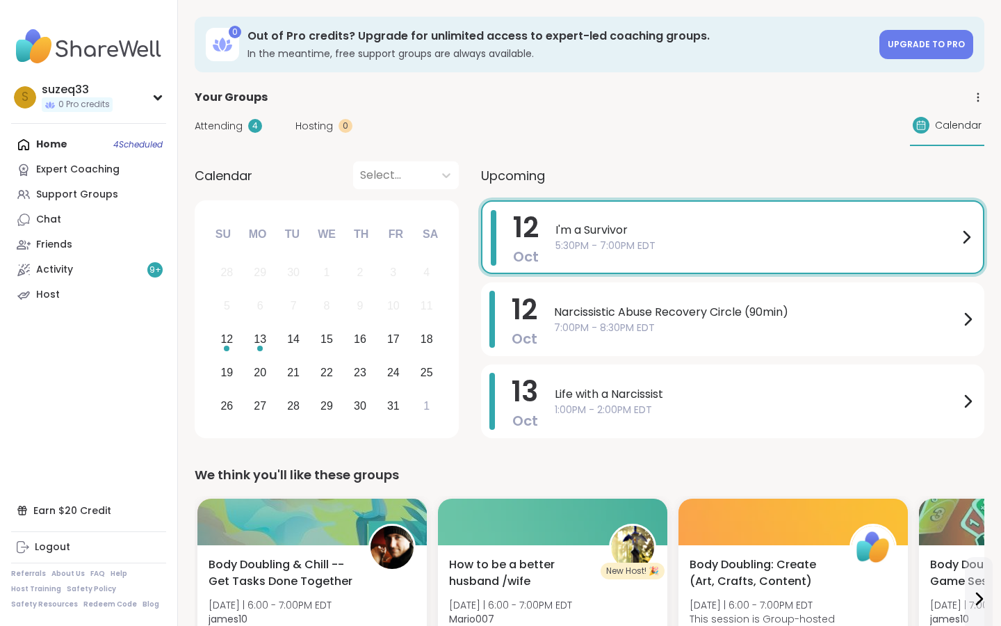
click at [620, 234] on span "I'm a Survivor" at bounding box center [757, 230] width 403 height 17
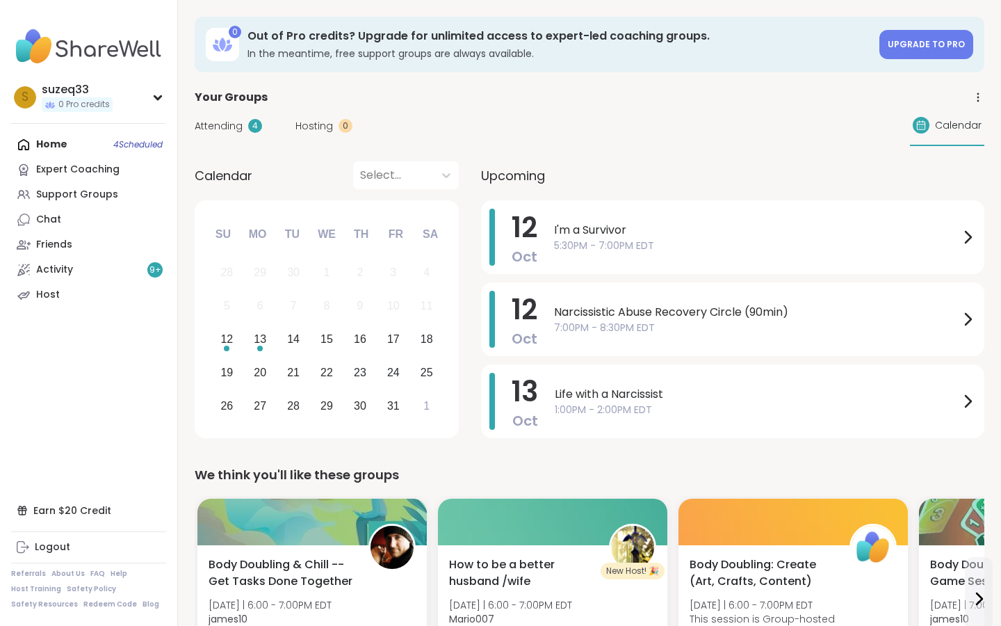
click at [537, 465] on div "We think you'll like these groups" at bounding box center [590, 474] width 790 height 19
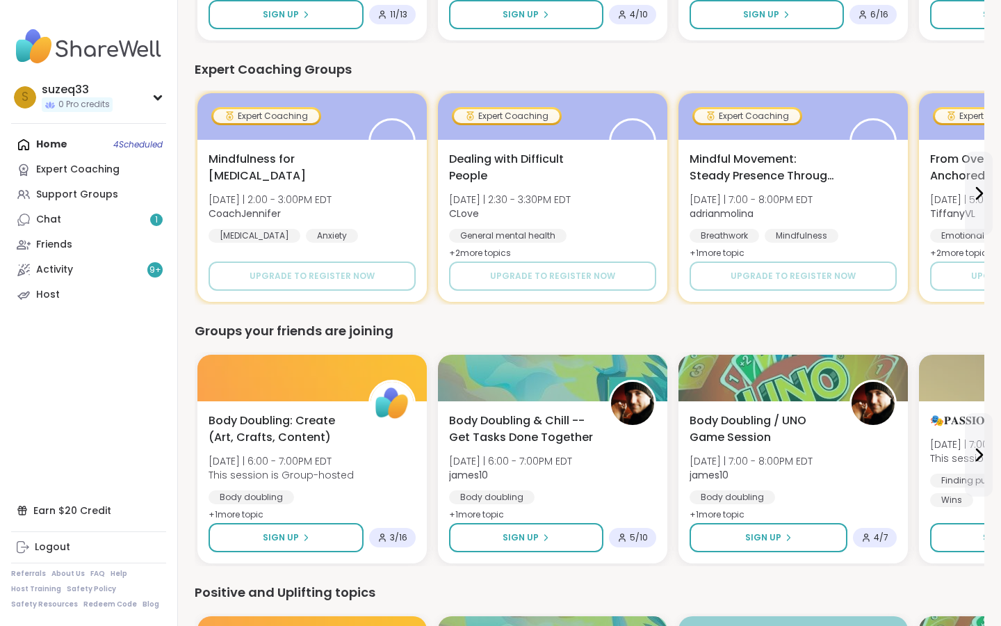
scroll to position [926, 0]
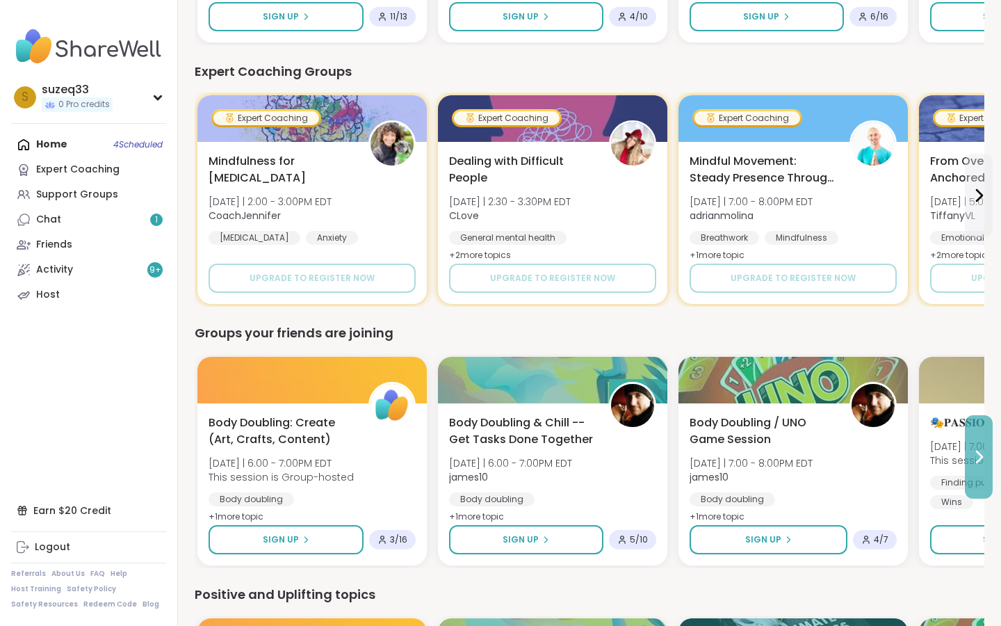
click at [982, 449] on icon at bounding box center [979, 457] width 17 height 17
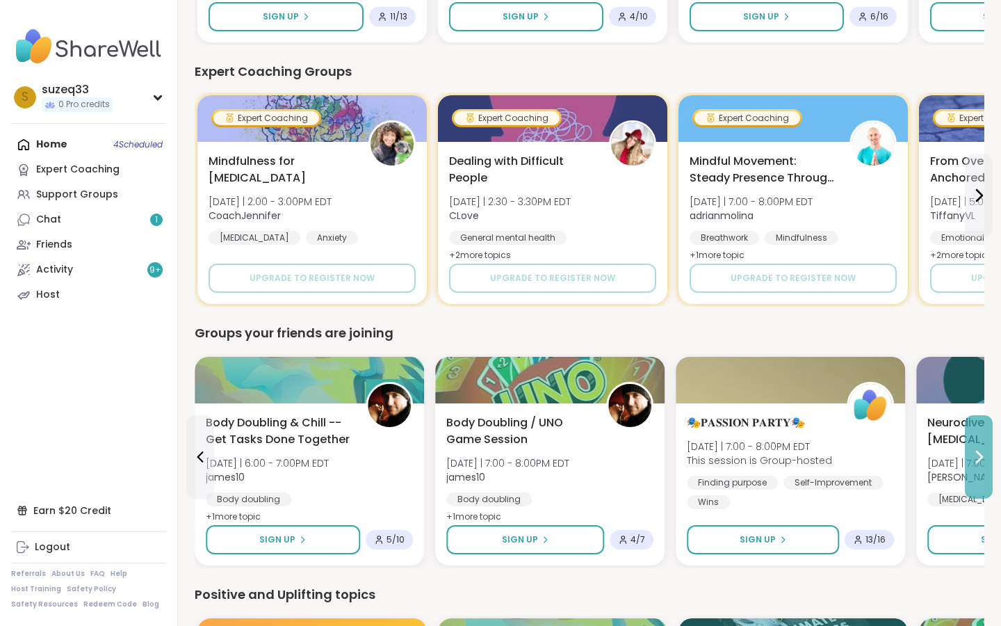
click at [982, 449] on icon at bounding box center [979, 457] width 17 height 17
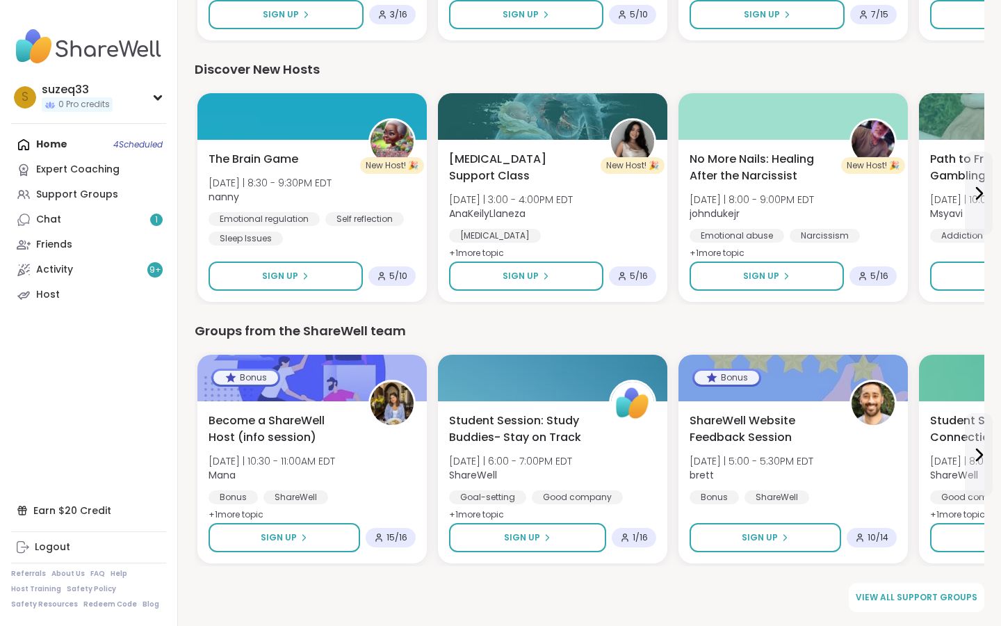
scroll to position [1713, 0]
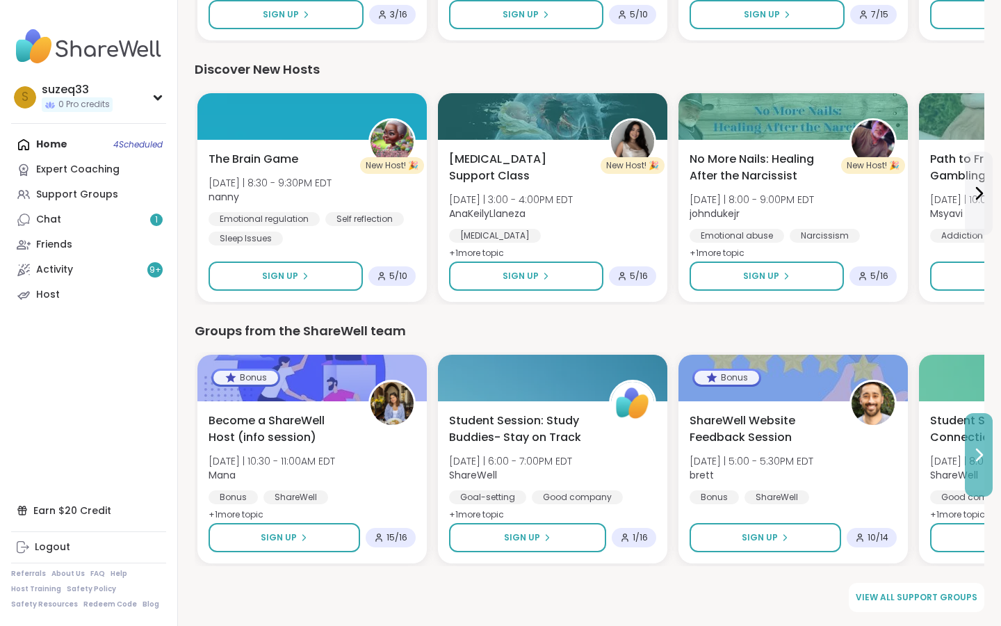
click at [982, 451] on icon at bounding box center [979, 454] width 17 height 17
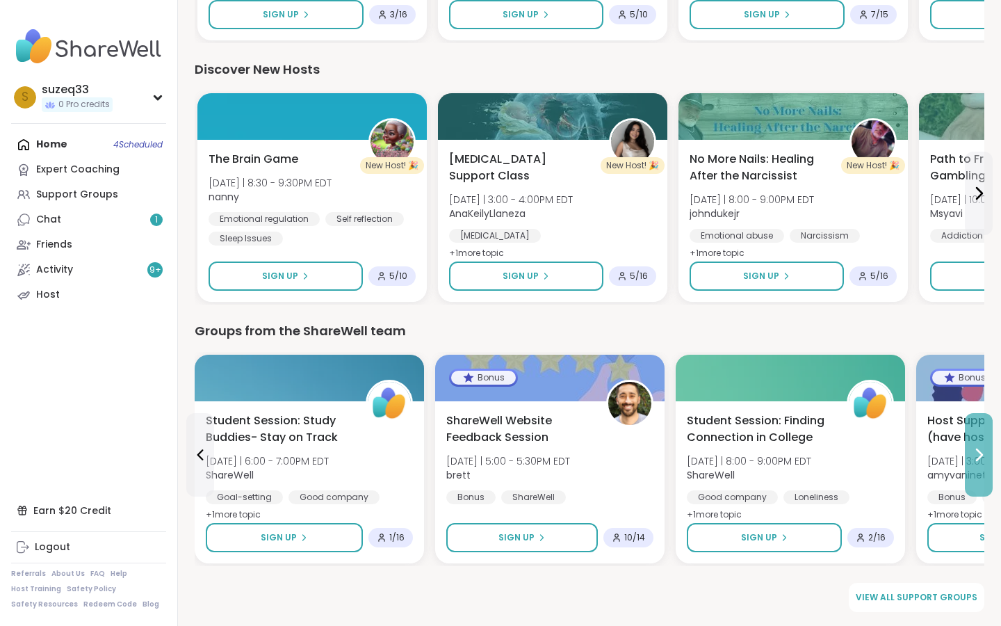
click at [982, 451] on icon at bounding box center [979, 454] width 17 height 17
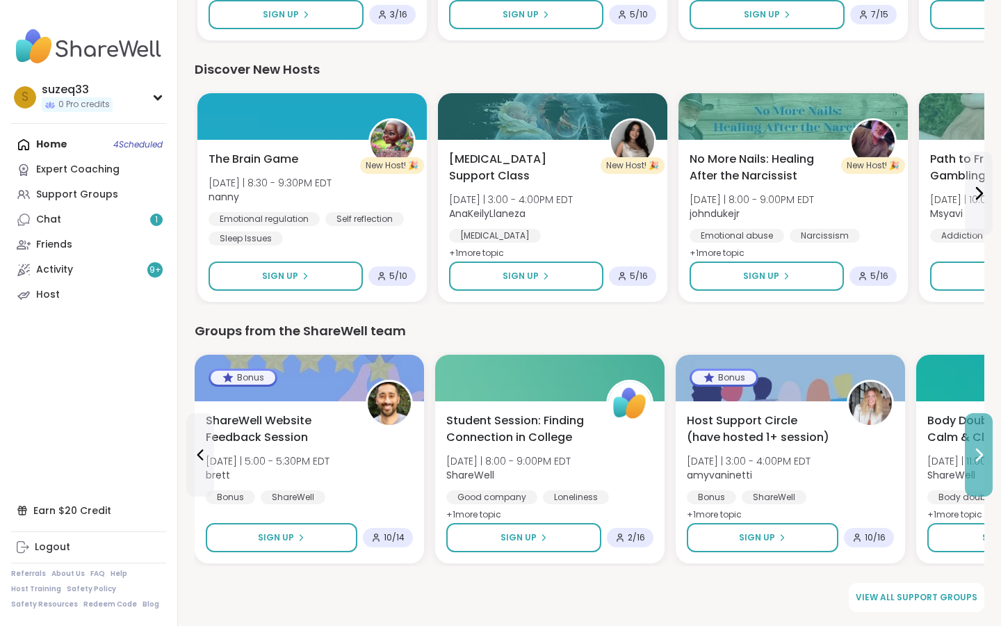
click at [982, 451] on icon at bounding box center [979, 454] width 17 height 17
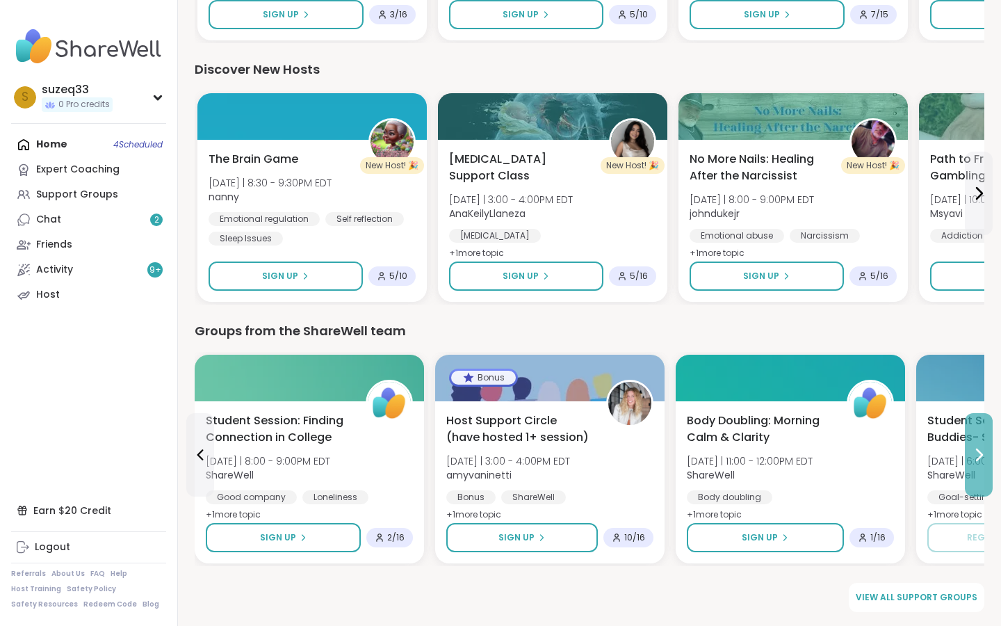
click at [982, 451] on icon at bounding box center [979, 454] width 17 height 17
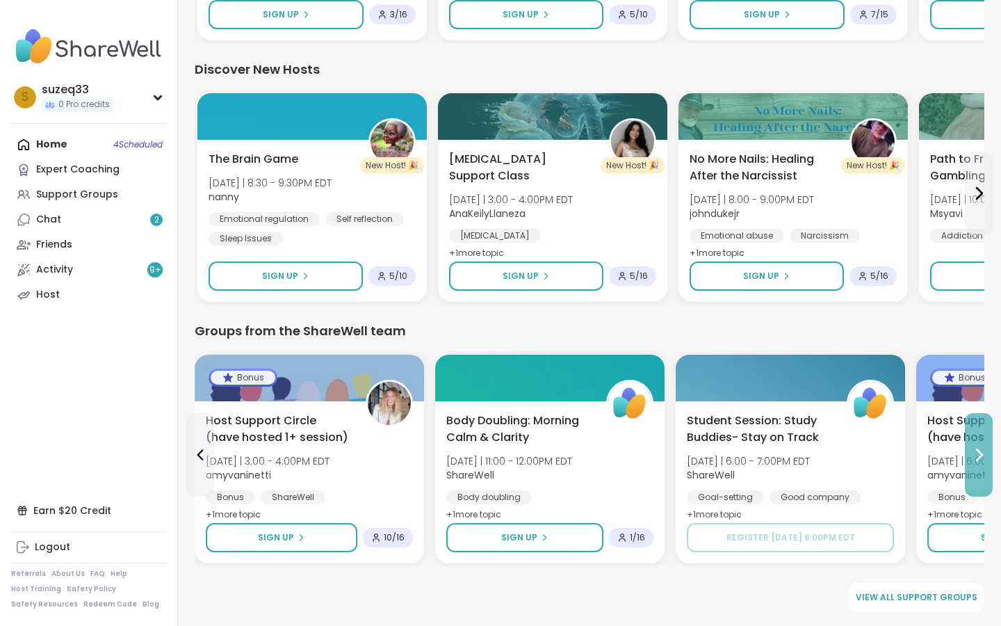
click at [982, 451] on icon at bounding box center [979, 454] width 17 height 17
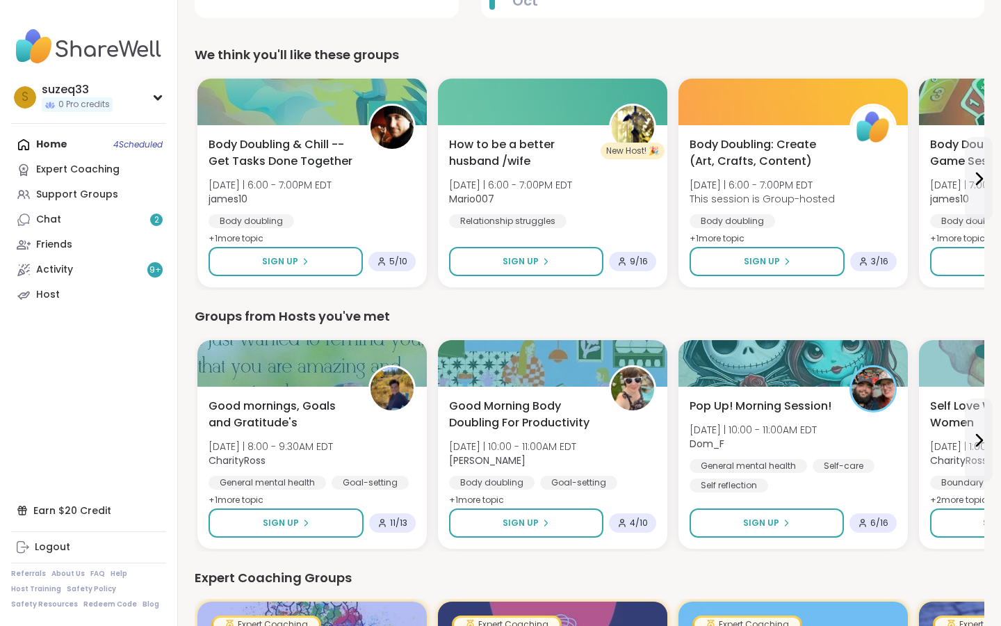
scroll to position [381, 0]
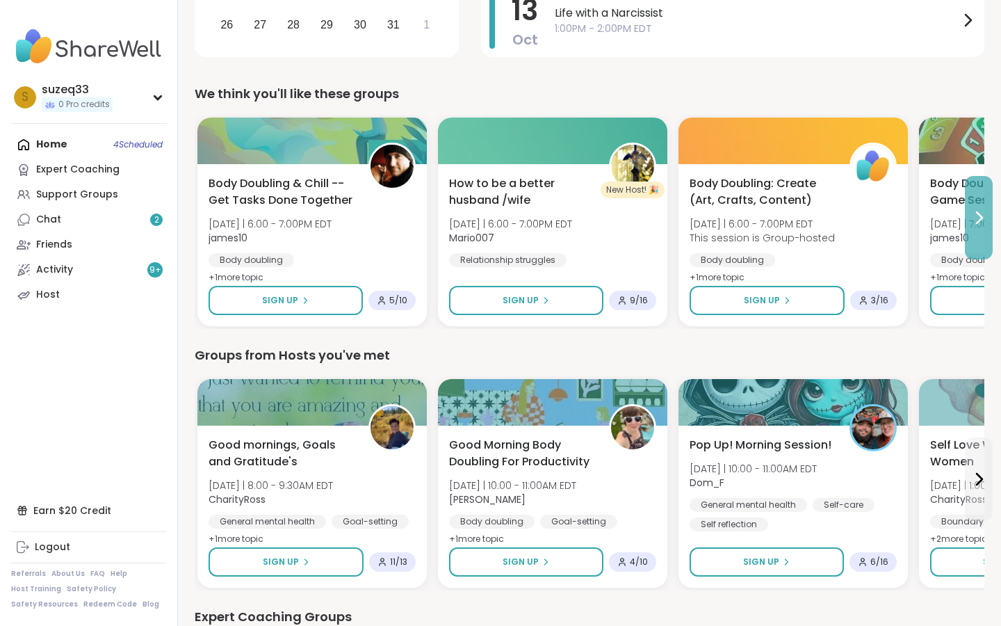
click at [981, 211] on icon at bounding box center [979, 217] width 17 height 17
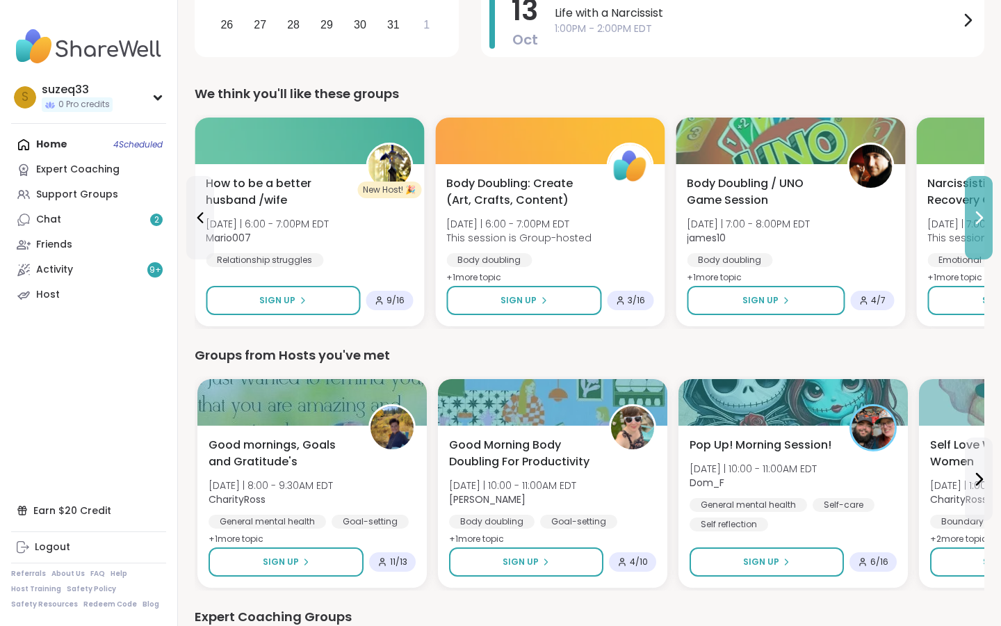
click at [981, 211] on icon at bounding box center [979, 217] width 17 height 17
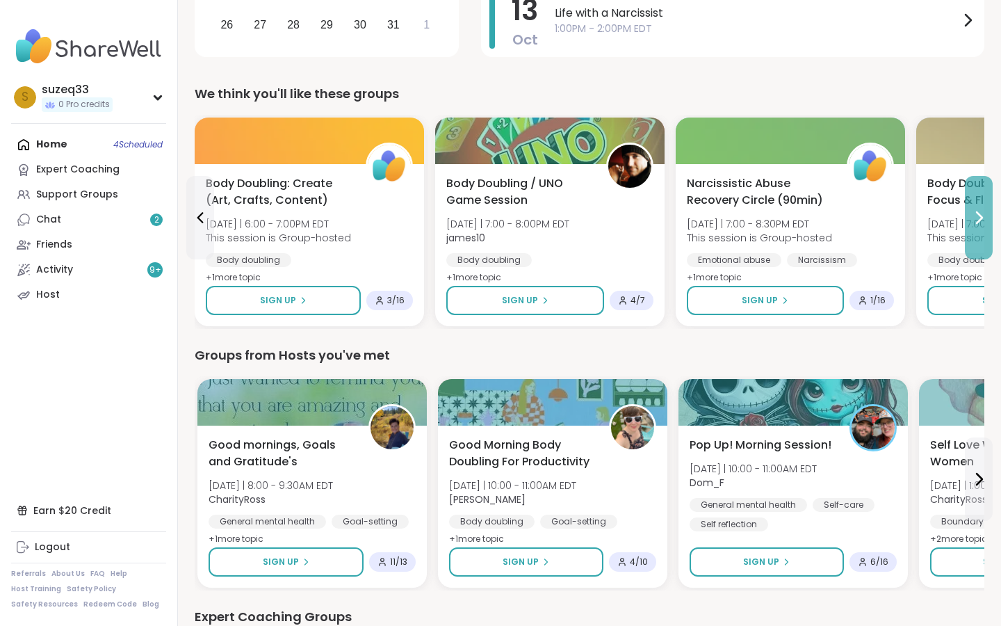
click at [981, 211] on icon at bounding box center [979, 217] width 17 height 17
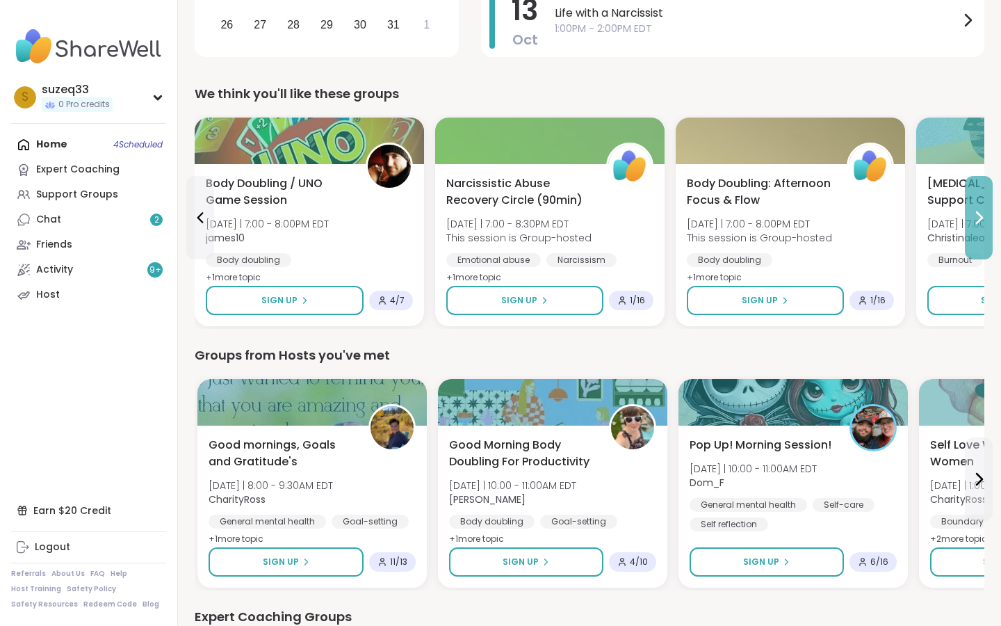
click at [981, 211] on icon at bounding box center [979, 217] width 17 height 17
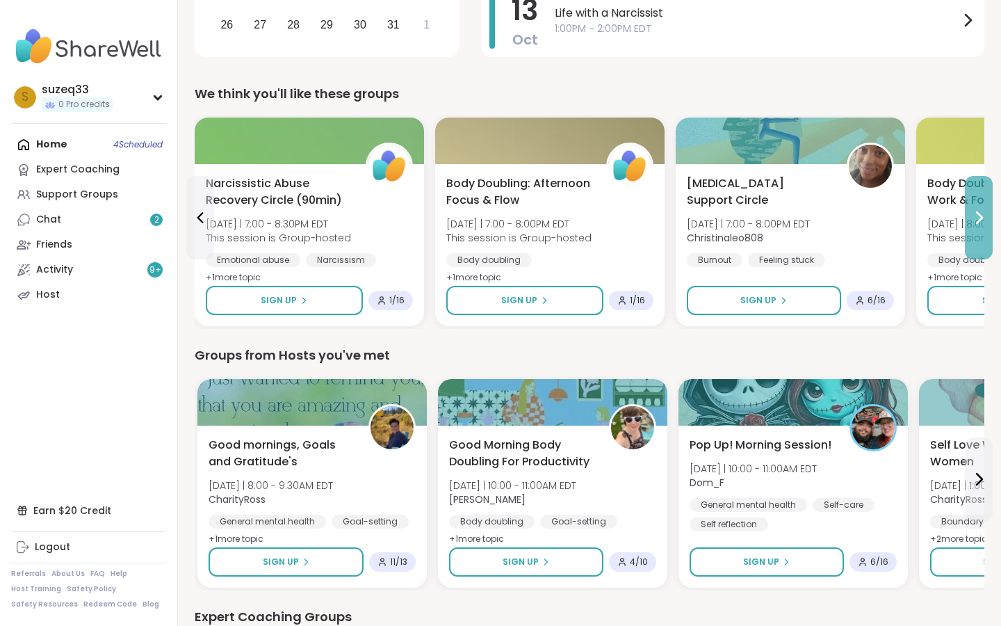
click at [981, 211] on icon at bounding box center [979, 217] width 17 height 17
